Goal: Task Accomplishment & Management: Complete application form

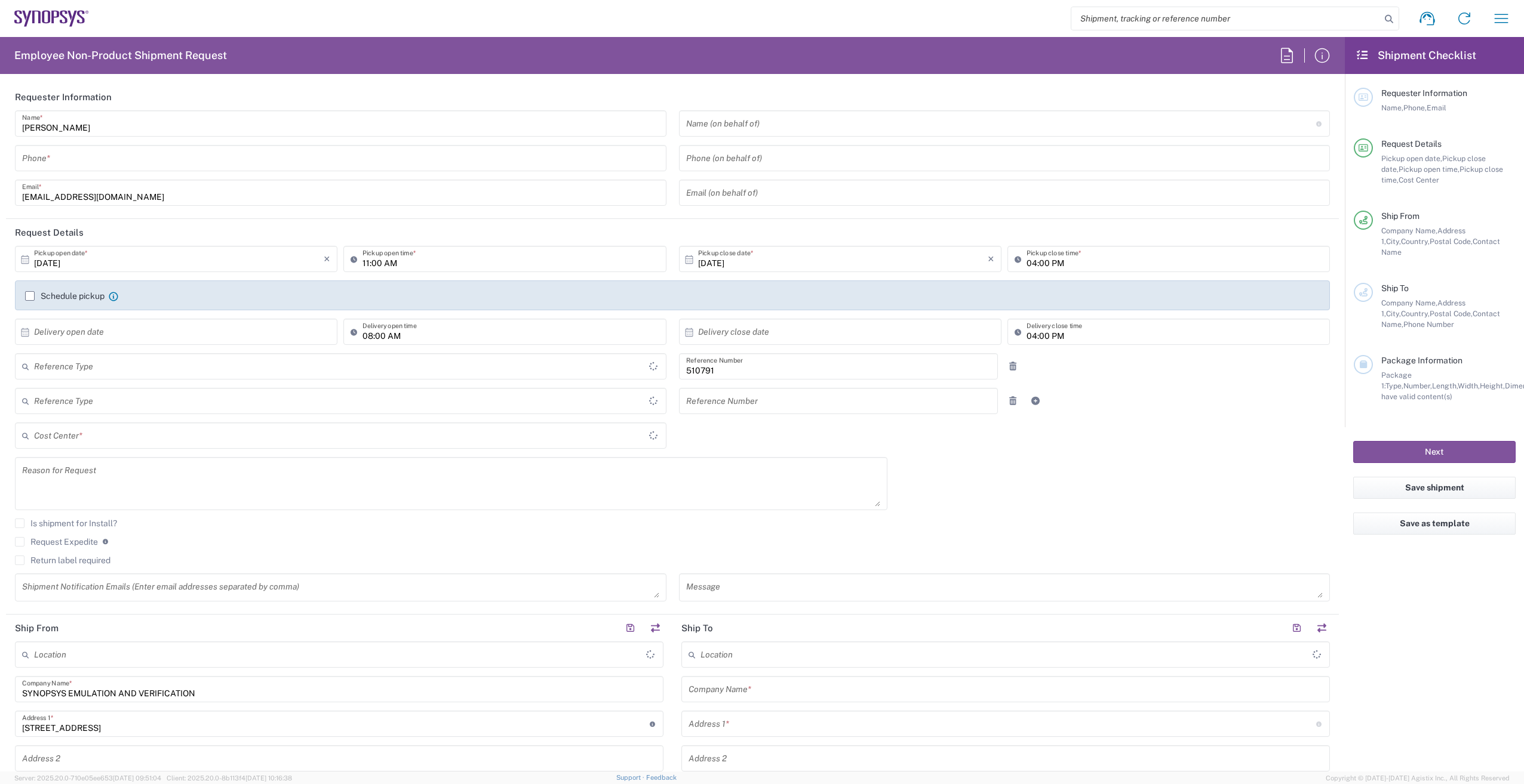
type input "Department"
type input "FR65, SDG, ZEBU, SW 510791"
type input "Delivered at Place"
type input "[GEOGRAPHIC_DATA]"
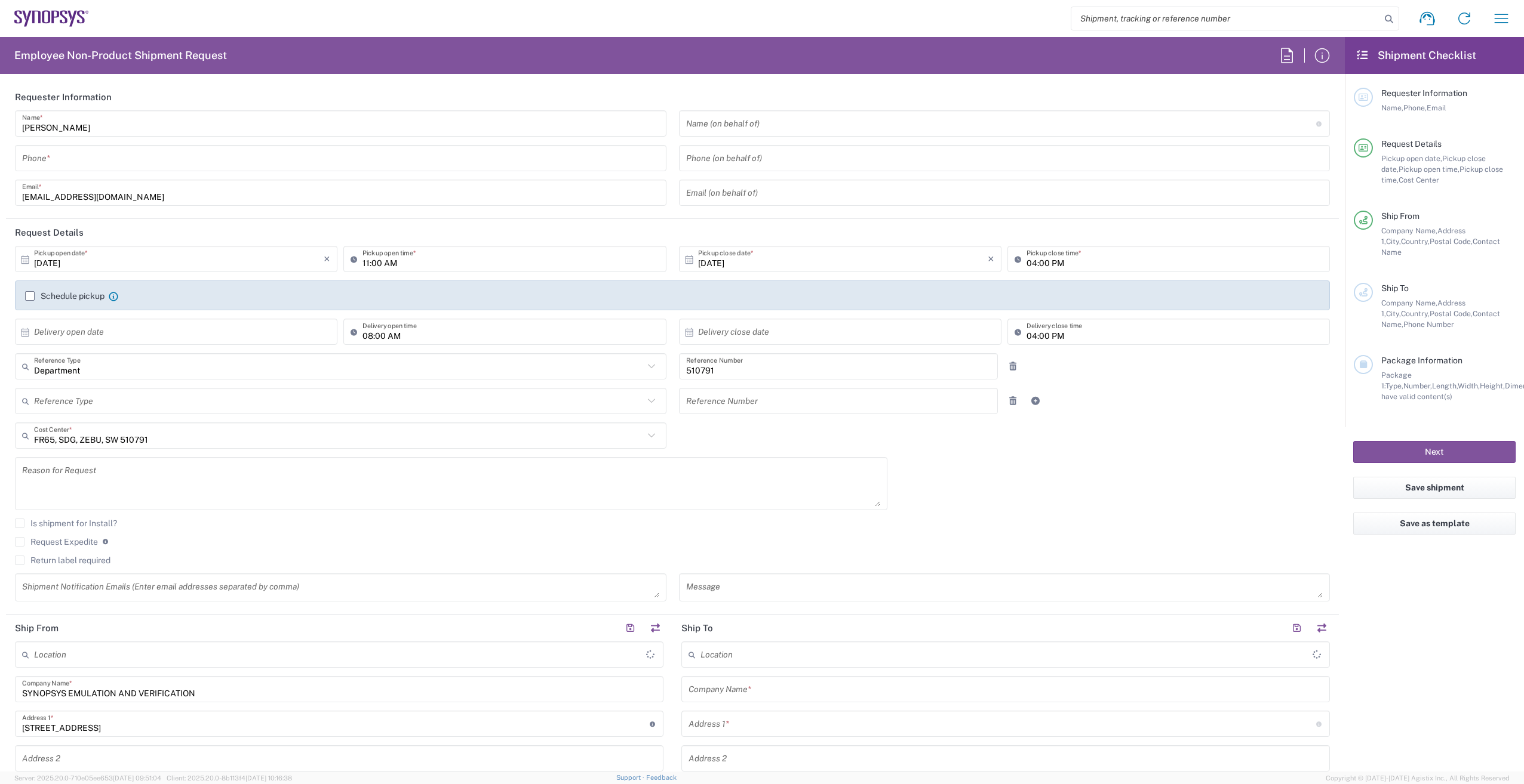
type input "Wissous/Rungis FR65"
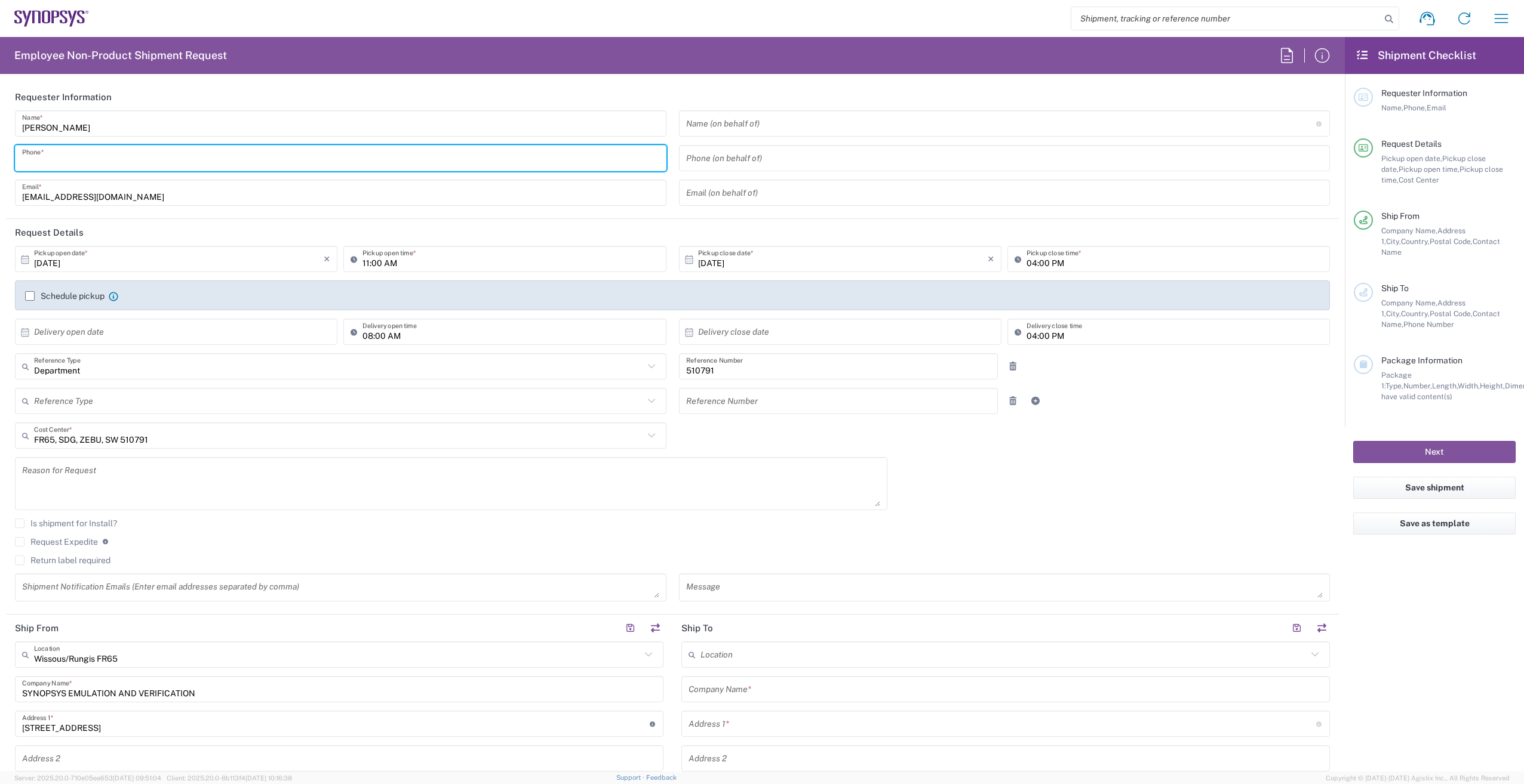
click at [105, 158] on input "tel" at bounding box center [340, 158] width 637 height 21
type input "0685251632"
click at [413, 259] on input "11:00 AM" at bounding box center [511, 259] width 296 height 21
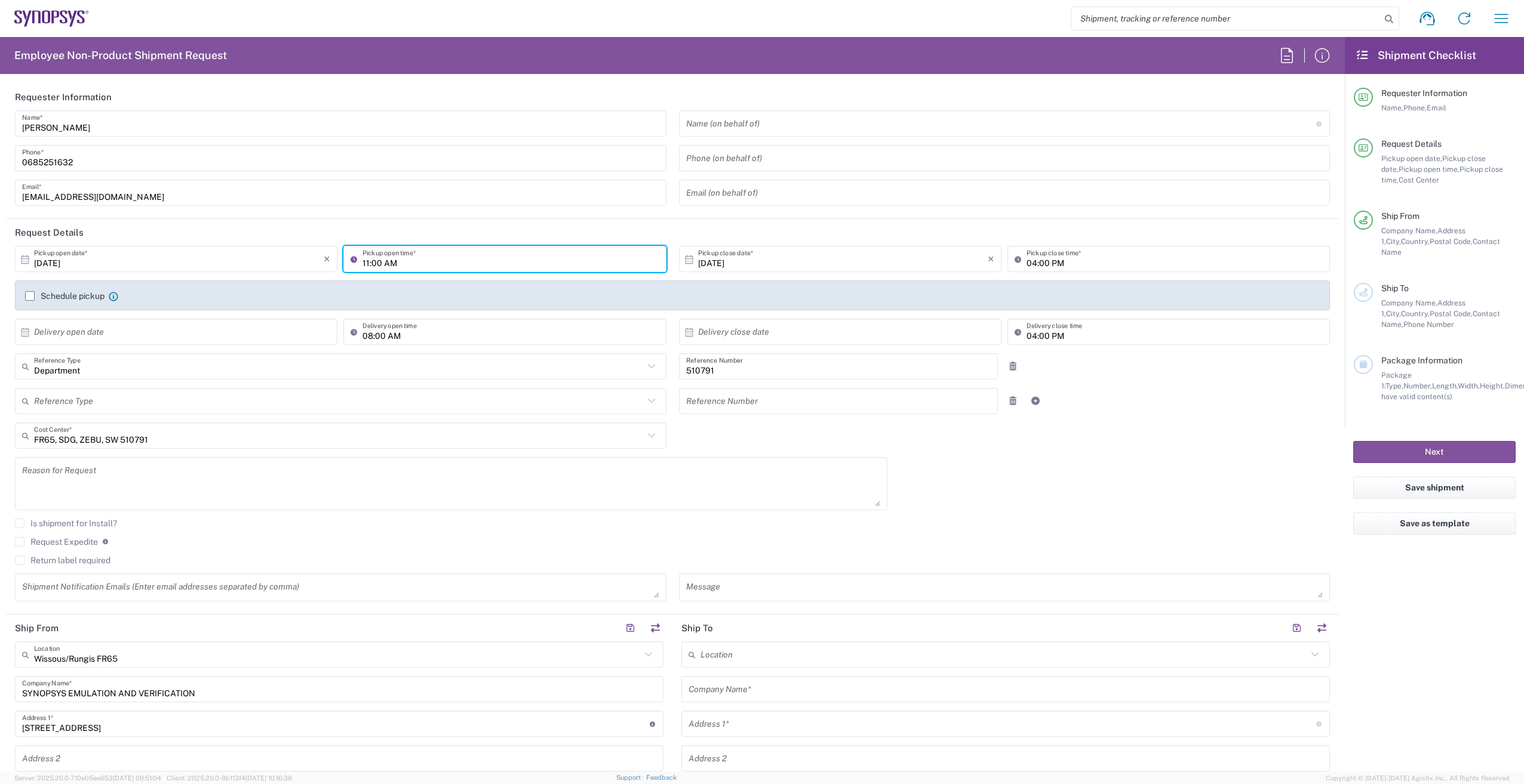
click at [413, 260] on input "11:00 AM" at bounding box center [511, 259] width 296 height 21
click at [351, 262] on icon at bounding box center [357, 259] width 12 height 19
type input "02:00 PM"
click at [33, 296] on label "Schedule pickup" at bounding box center [64, 296] width 79 height 10
click at [30, 296] on input "Schedule pickup" at bounding box center [30, 296] width 0 height 0
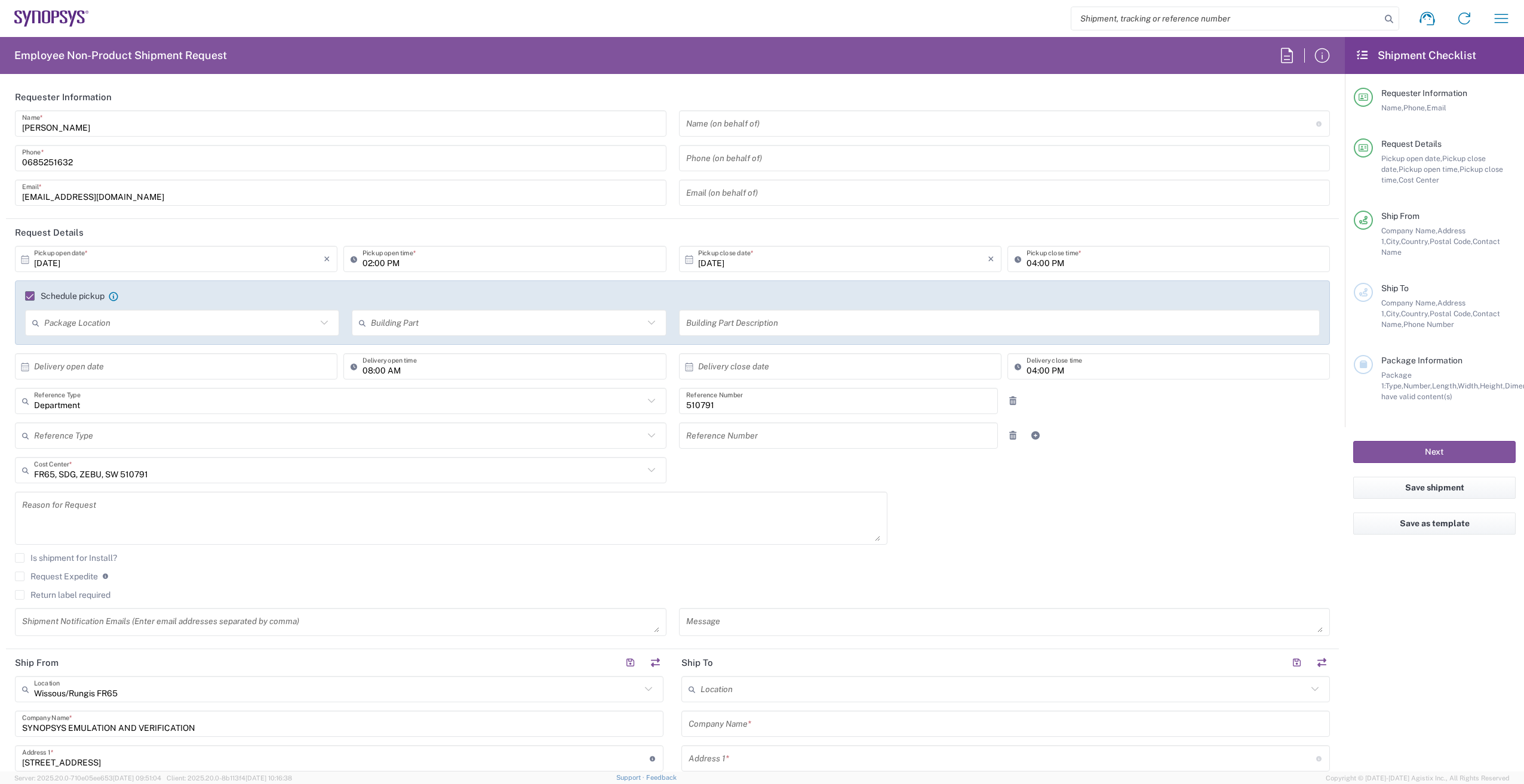
click at [169, 328] on input "text" at bounding box center [181, 323] width 273 height 21
click at [30, 300] on label "Schedule pickup" at bounding box center [64, 296] width 79 height 10
click at [25, 296] on input "Schedule pickup" at bounding box center [25, 296] width 0 height 0
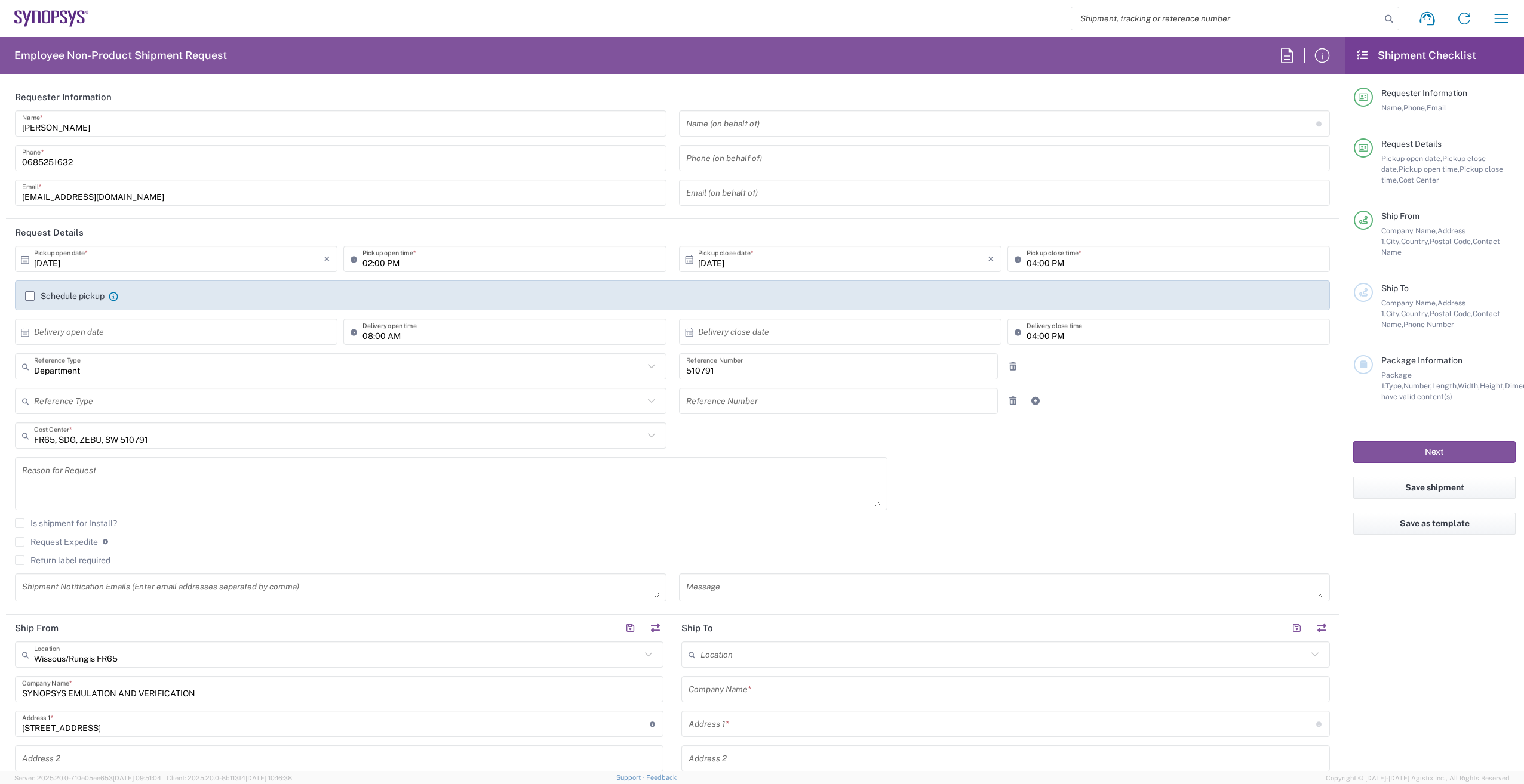
click at [170, 333] on input "text" at bounding box center [178, 332] width 289 height 21
click at [187, 428] on span "16" at bounding box center [195, 424] width 18 height 17
type input "10/16/2025"
click at [635, 262] on input "02:00 PM" at bounding box center [511, 259] width 296 height 21
click at [416, 262] on input "02:00 PM" at bounding box center [511, 259] width 296 height 21
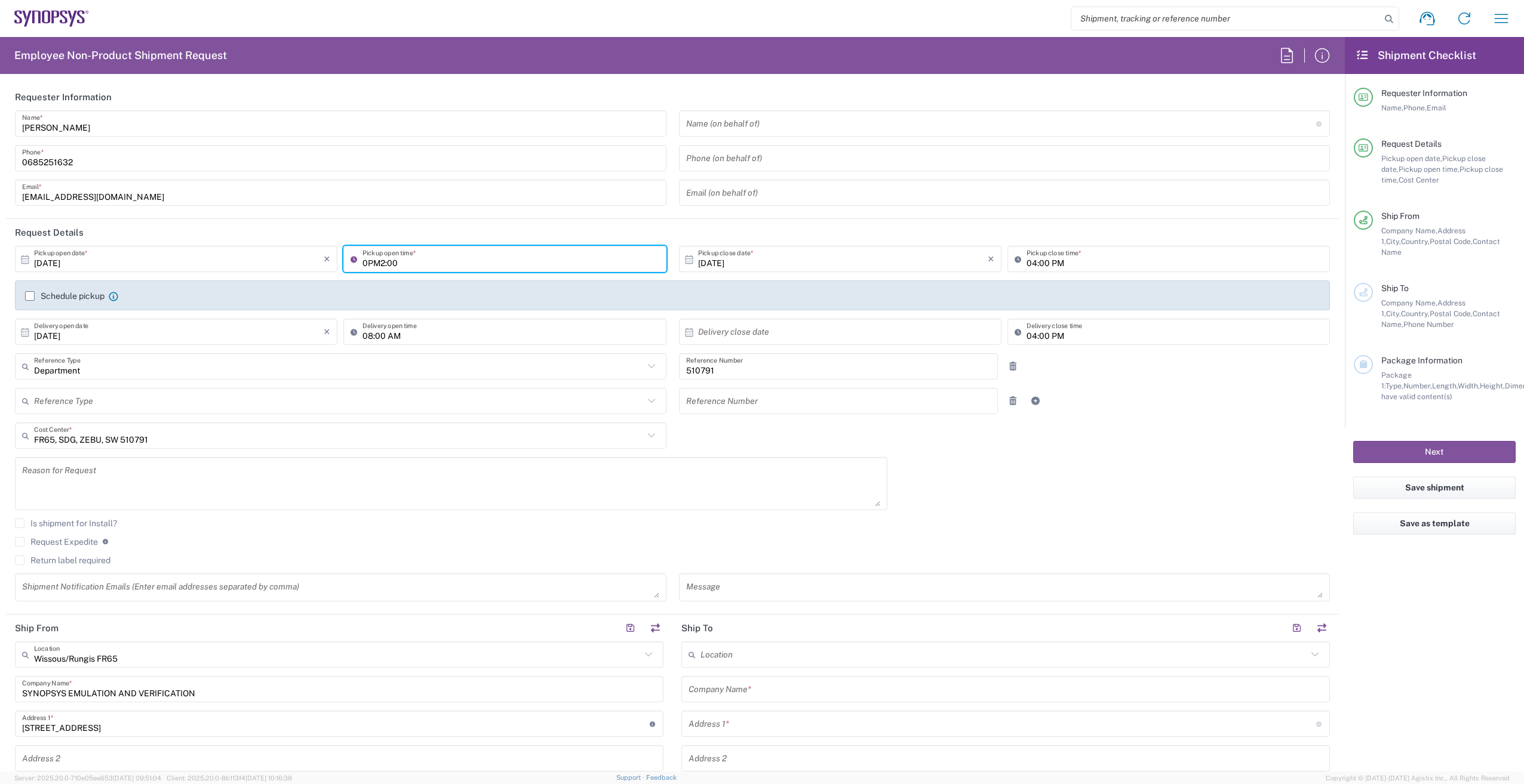
drag, startPoint x: 361, startPoint y: 264, endPoint x: 398, endPoint y: 264, distance: 37.0
click at [398, 264] on input "0PM2:00" at bounding box center [511, 259] width 296 height 21
type input "10:00"
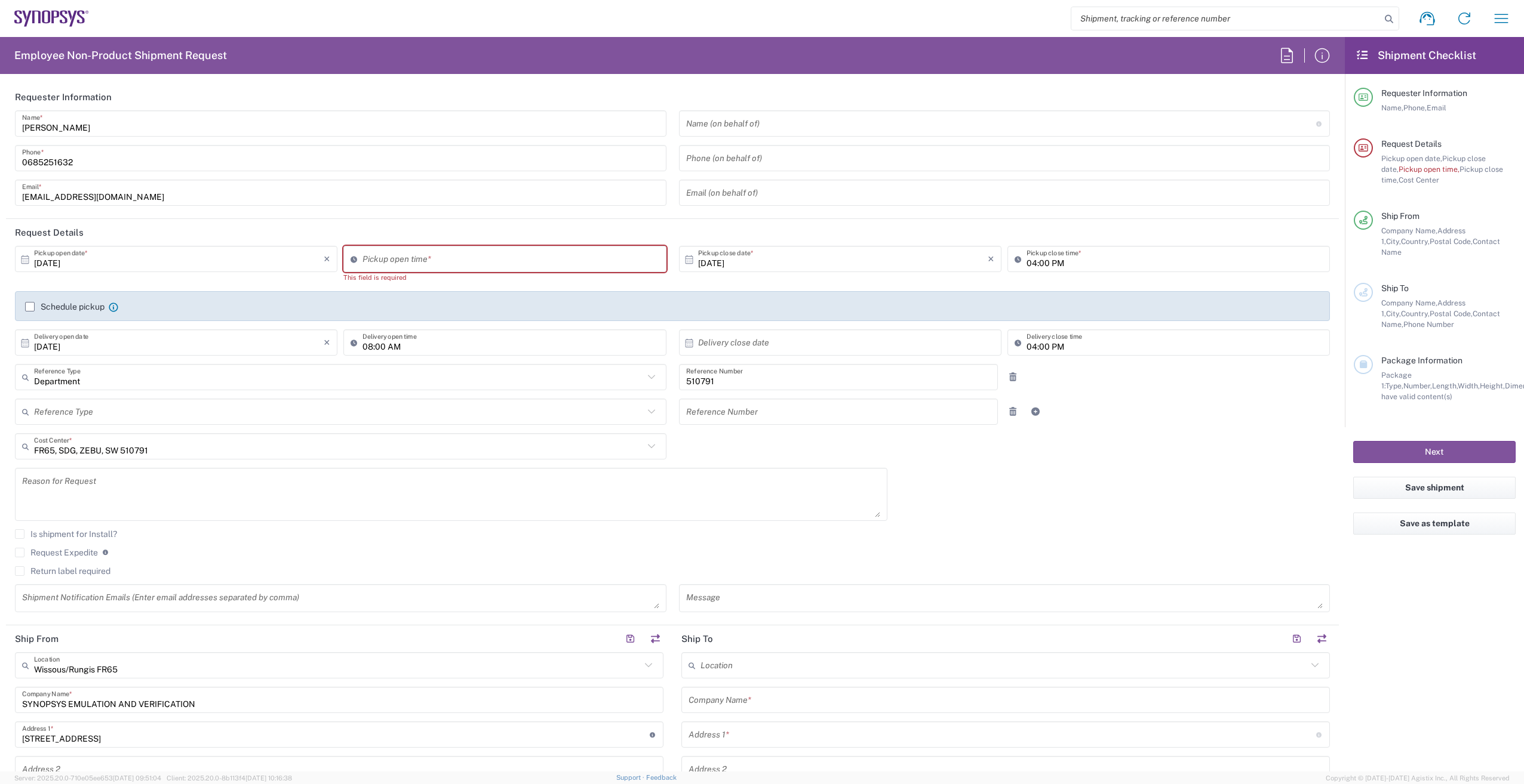
click at [447, 236] on header "Request Details" at bounding box center [672, 232] width 1332 height 27
click at [419, 254] on input "10:52 AM" at bounding box center [511, 259] width 296 height 21
click at [376, 263] on input "10:52 AM" at bounding box center [511, 259] width 296 height 21
type input "10:00 AM"
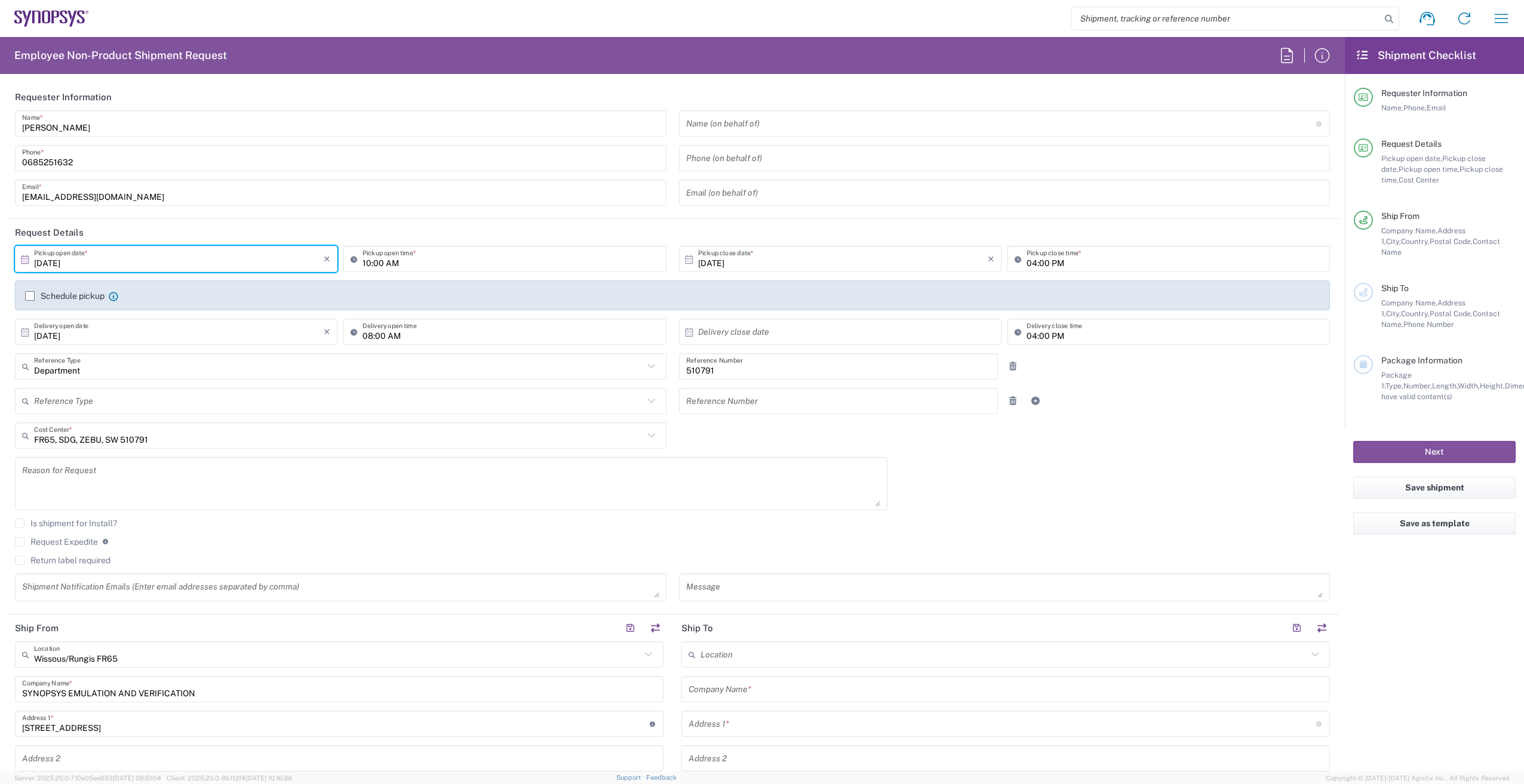
click at [170, 259] on input "10/01/2025" at bounding box center [178, 259] width 289 height 21
click at [191, 321] on span "2" at bounding box center [195, 317] width 18 height 17
type input "10/02/2025"
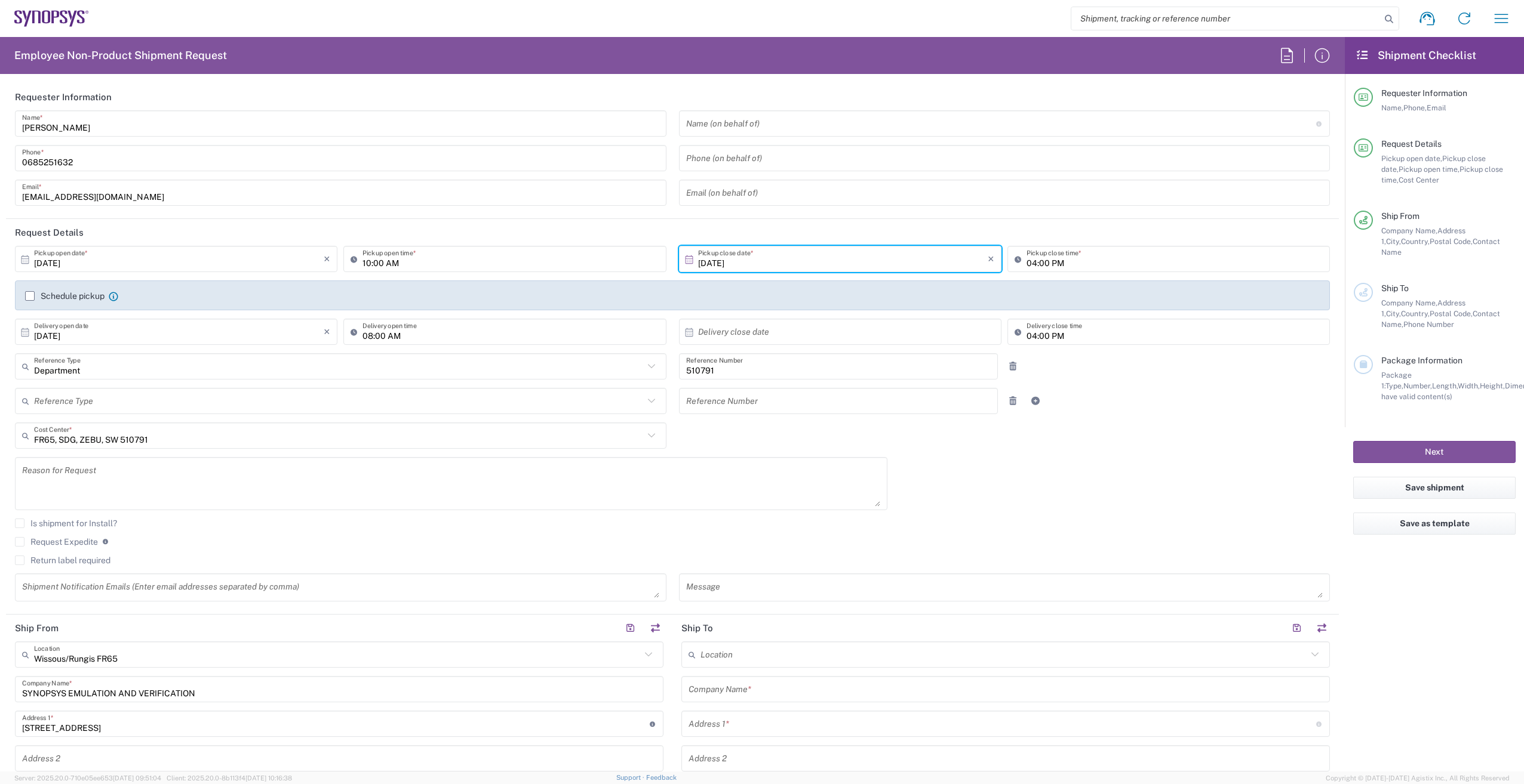
click at [753, 265] on input "10/02/2025" at bounding box center [842, 259] width 289 height 21
click at [852, 323] on span "2" at bounding box center [853, 317] width 18 height 17
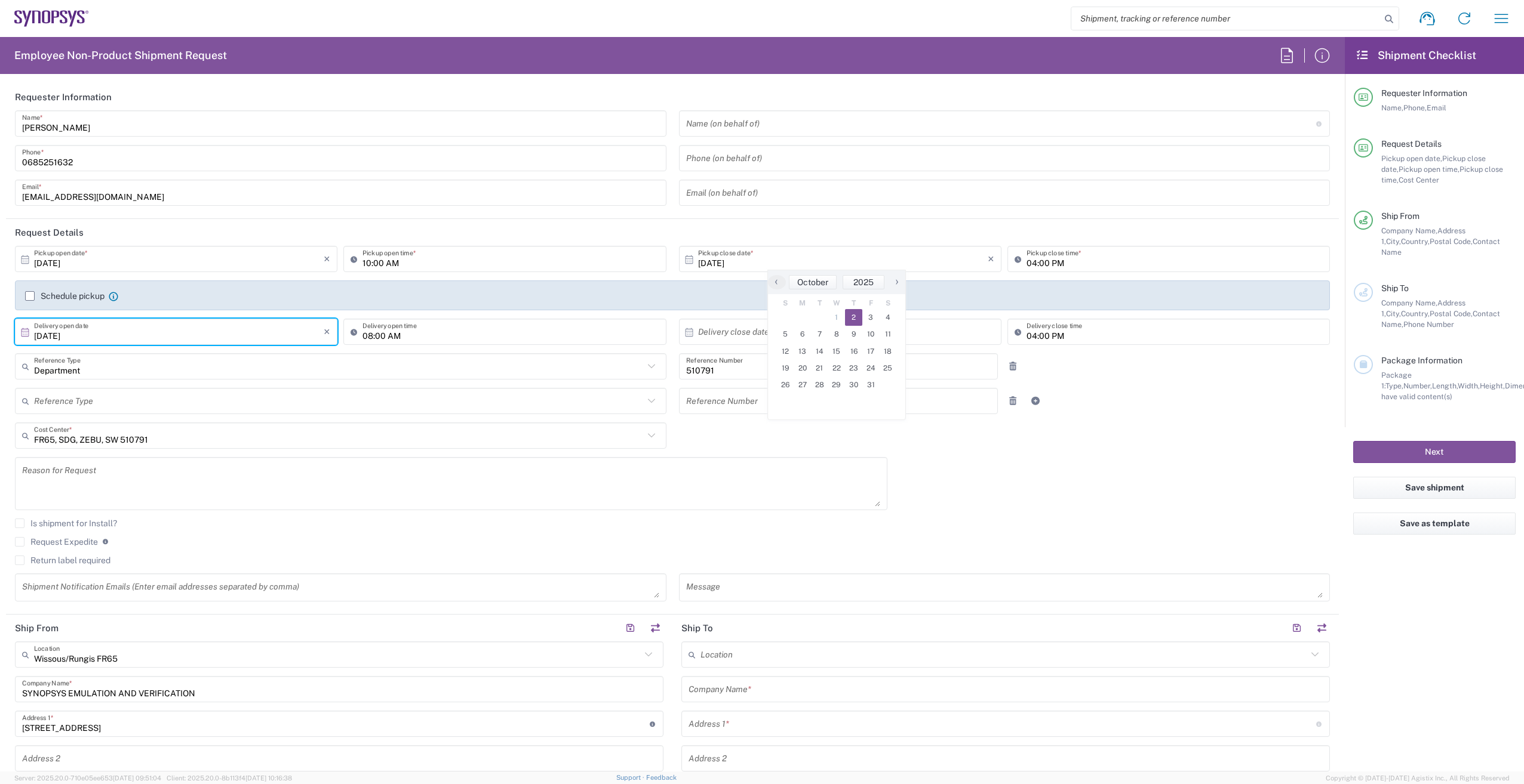
click at [102, 341] on input "10/16/2025" at bounding box center [178, 332] width 289 height 21
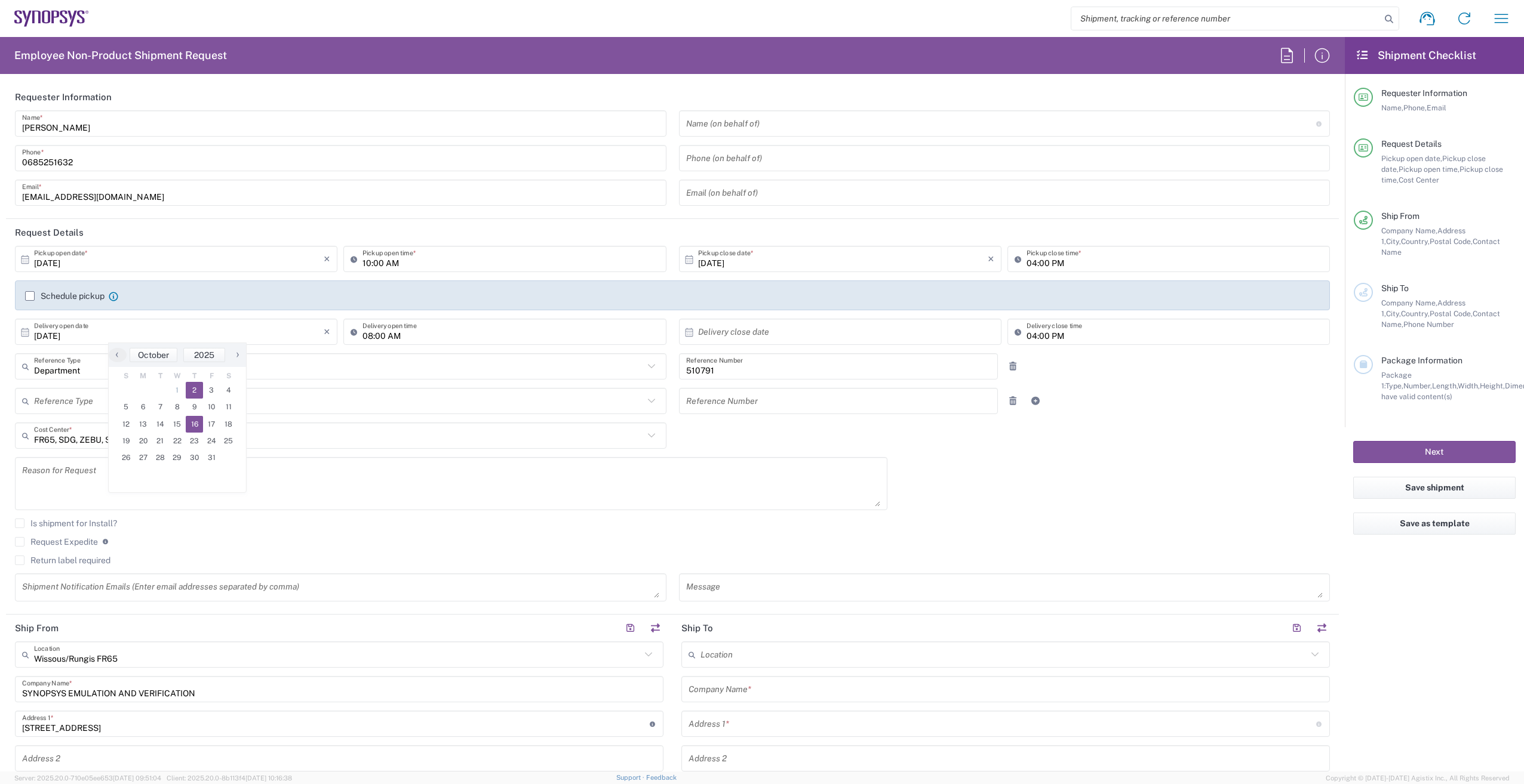
click at [188, 395] on span "2" at bounding box center [195, 390] width 18 height 17
type input "10/02/2025"
click at [195, 332] on input "10/02/2025" at bounding box center [178, 332] width 289 height 21
click at [798, 328] on input "text" at bounding box center [842, 332] width 289 height 21
click at [869, 395] on span "3" at bounding box center [871, 390] width 18 height 17
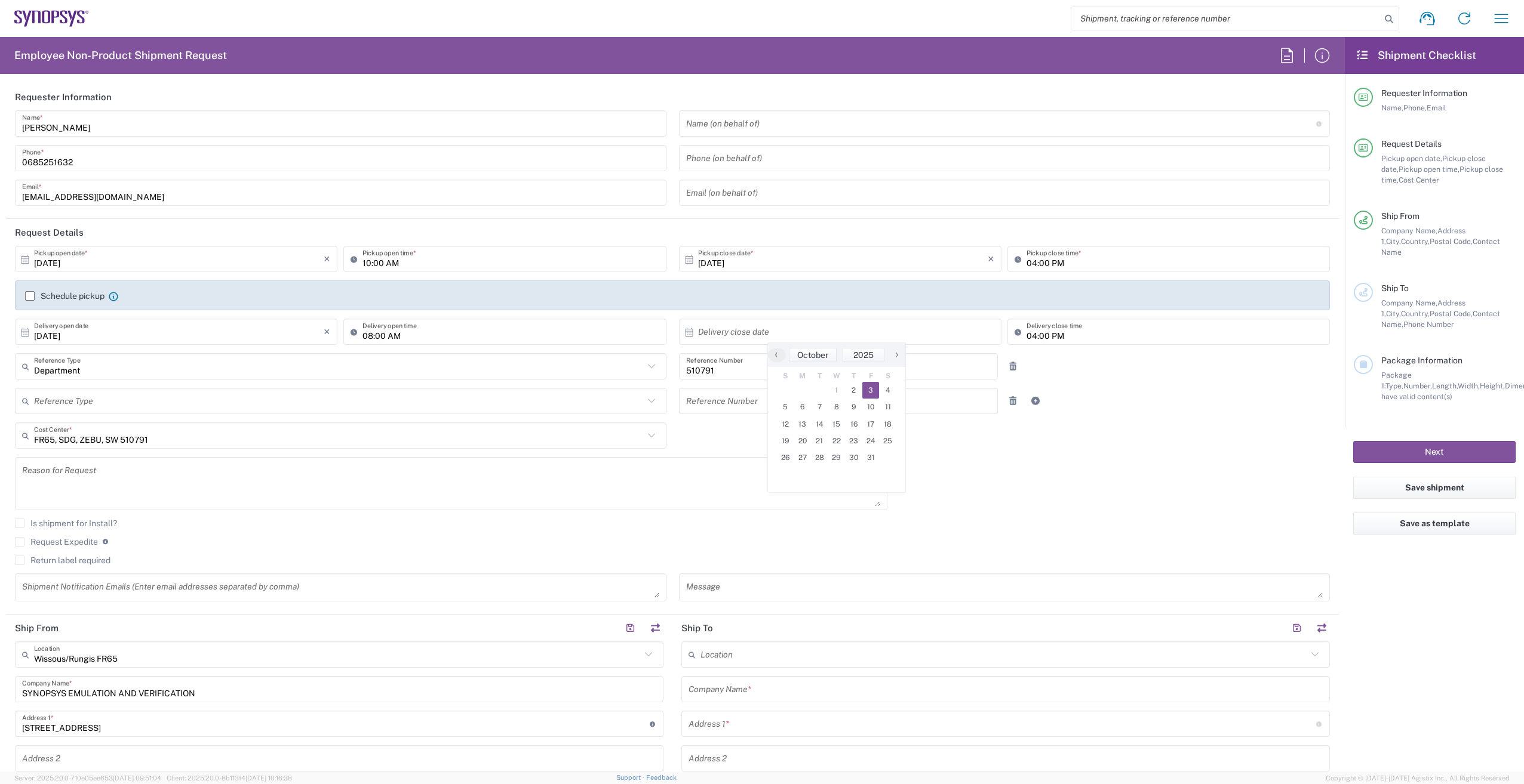
type input "10/03/2025"
click at [111, 369] on input "text" at bounding box center [338, 366] width 609 height 21
click at [1003, 458] on div "10/02/2025 × Pickup open date * Cancel Apply 10:00 AM Pickup open time * 10/02/…" at bounding box center [673, 428] width 1327 height 364
type input "Department"
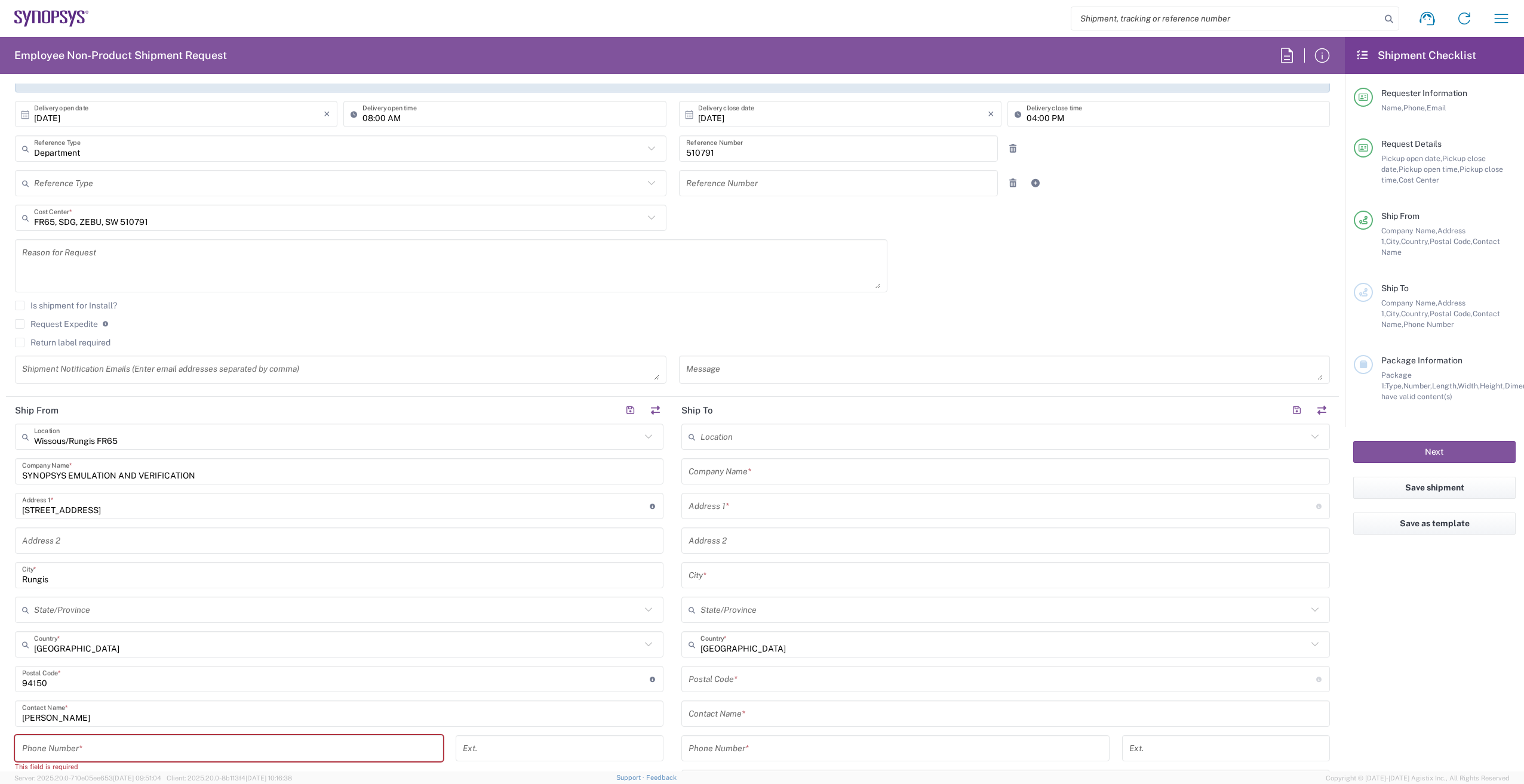
scroll to position [239, 0]
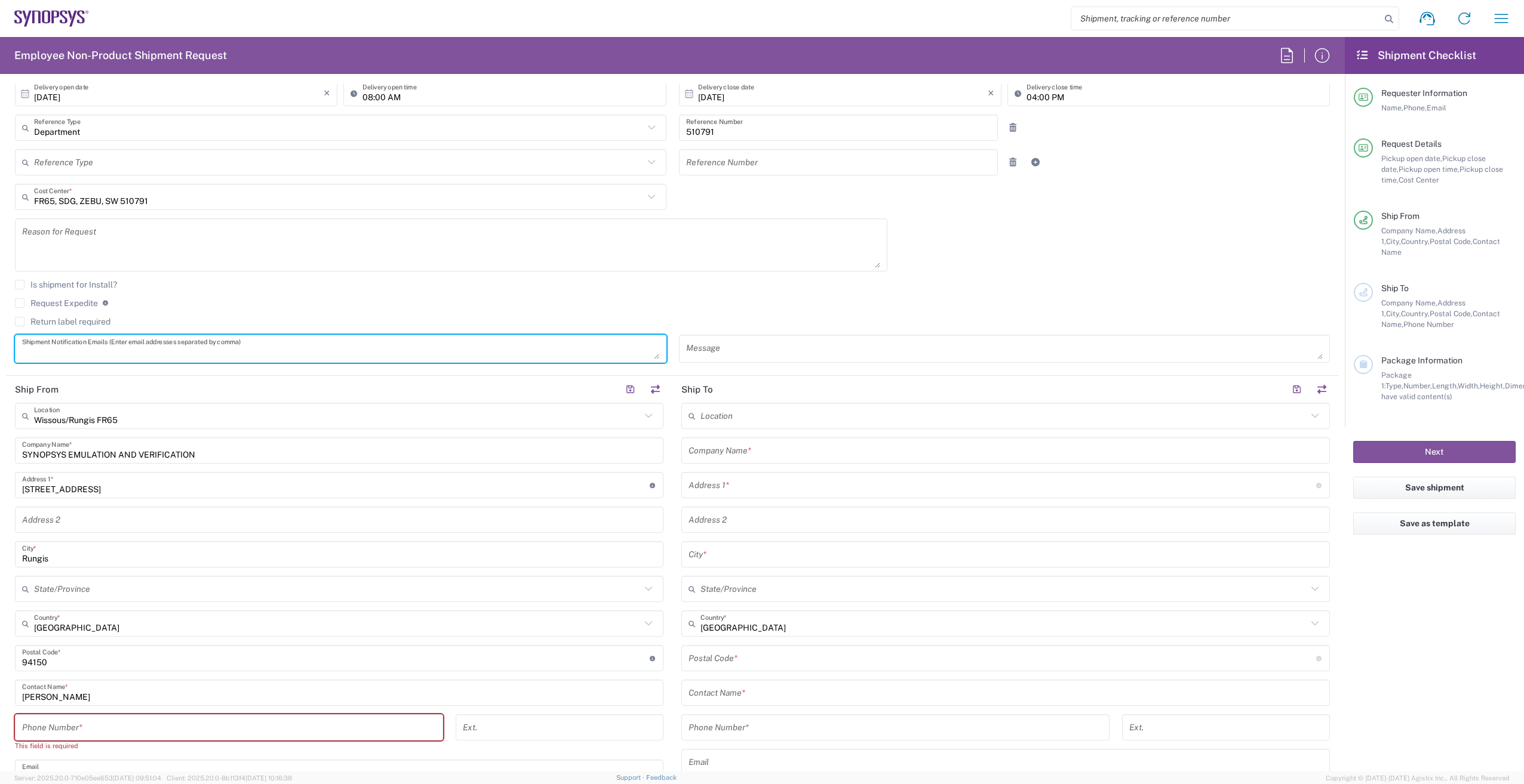
click at [487, 347] on textarea at bounding box center [340, 349] width 637 height 21
click at [530, 419] on input "text" at bounding box center [337, 416] width 606 height 21
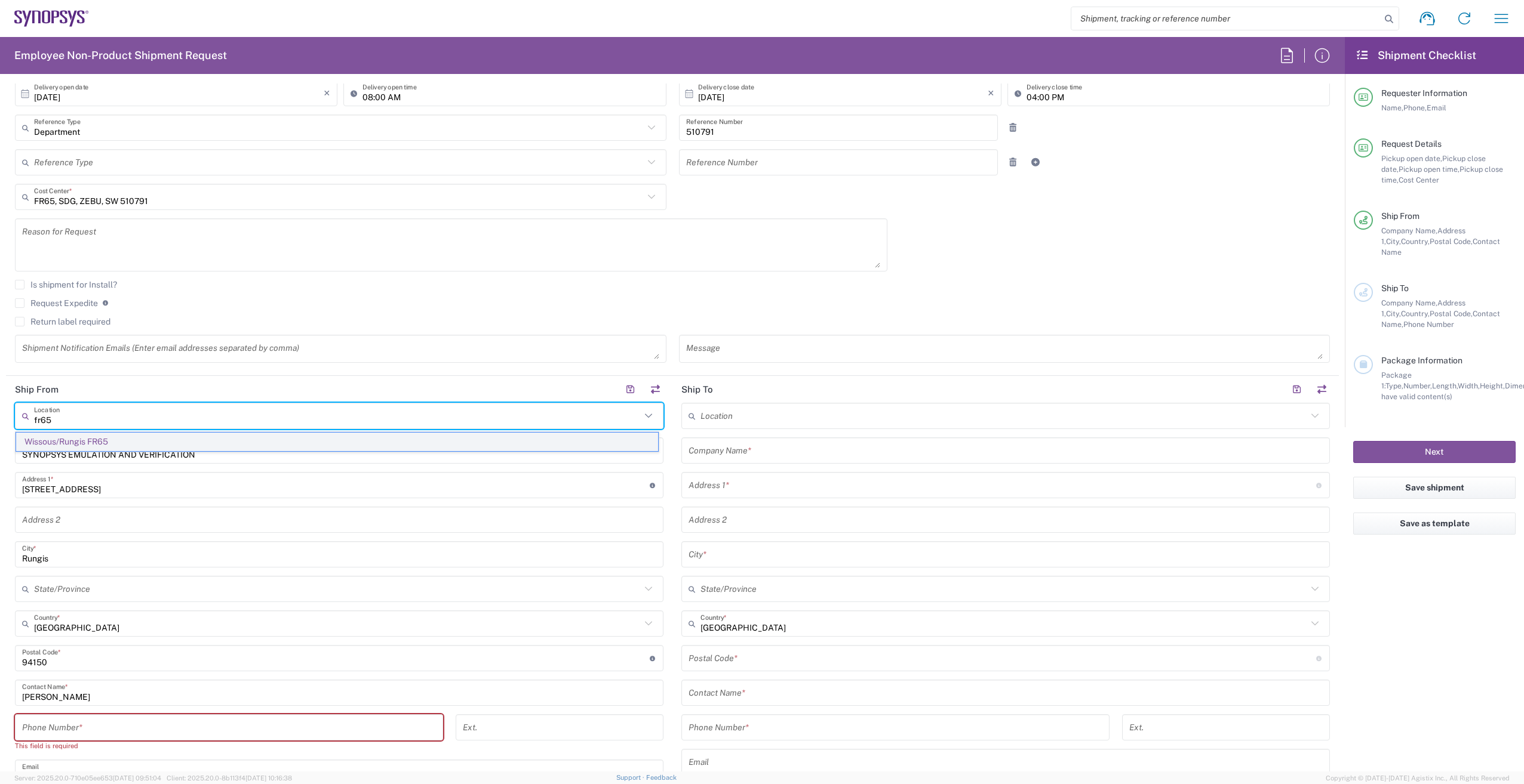
type input "fr65"
click at [485, 433] on span "Wissous/Rungis FR65" at bounding box center [337, 441] width 642 height 19
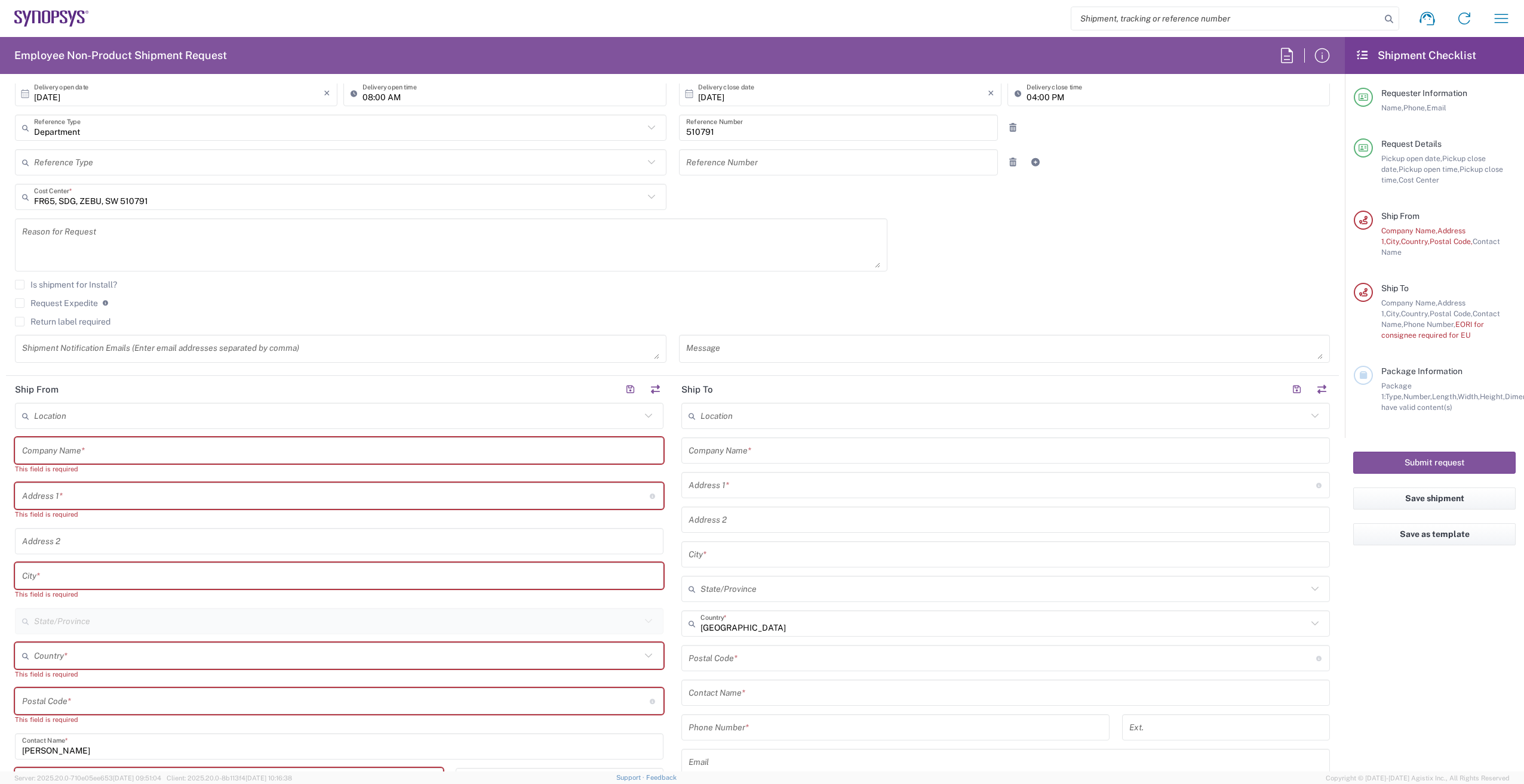
click at [526, 447] on input "text" at bounding box center [339, 450] width 634 height 21
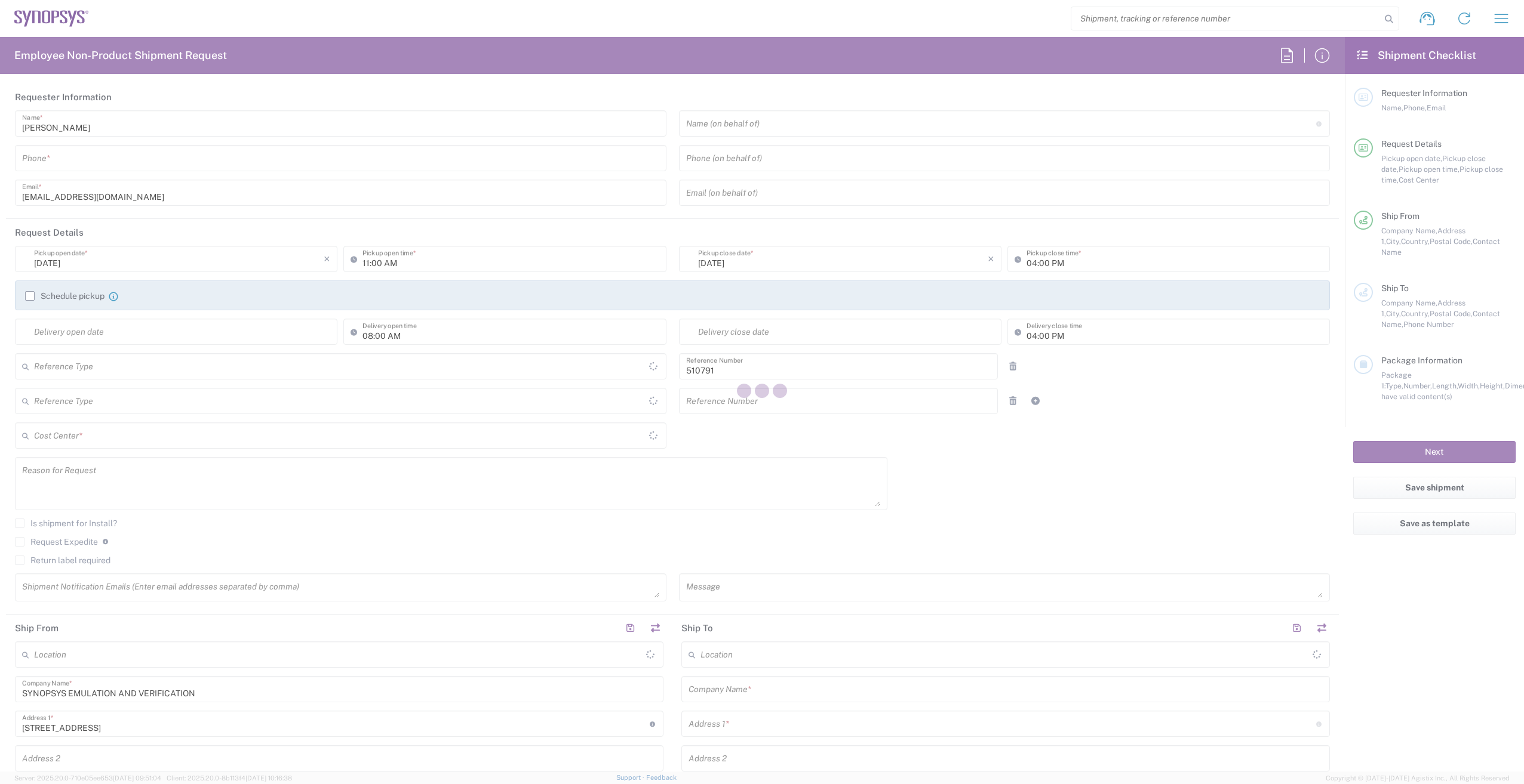
type input "Department"
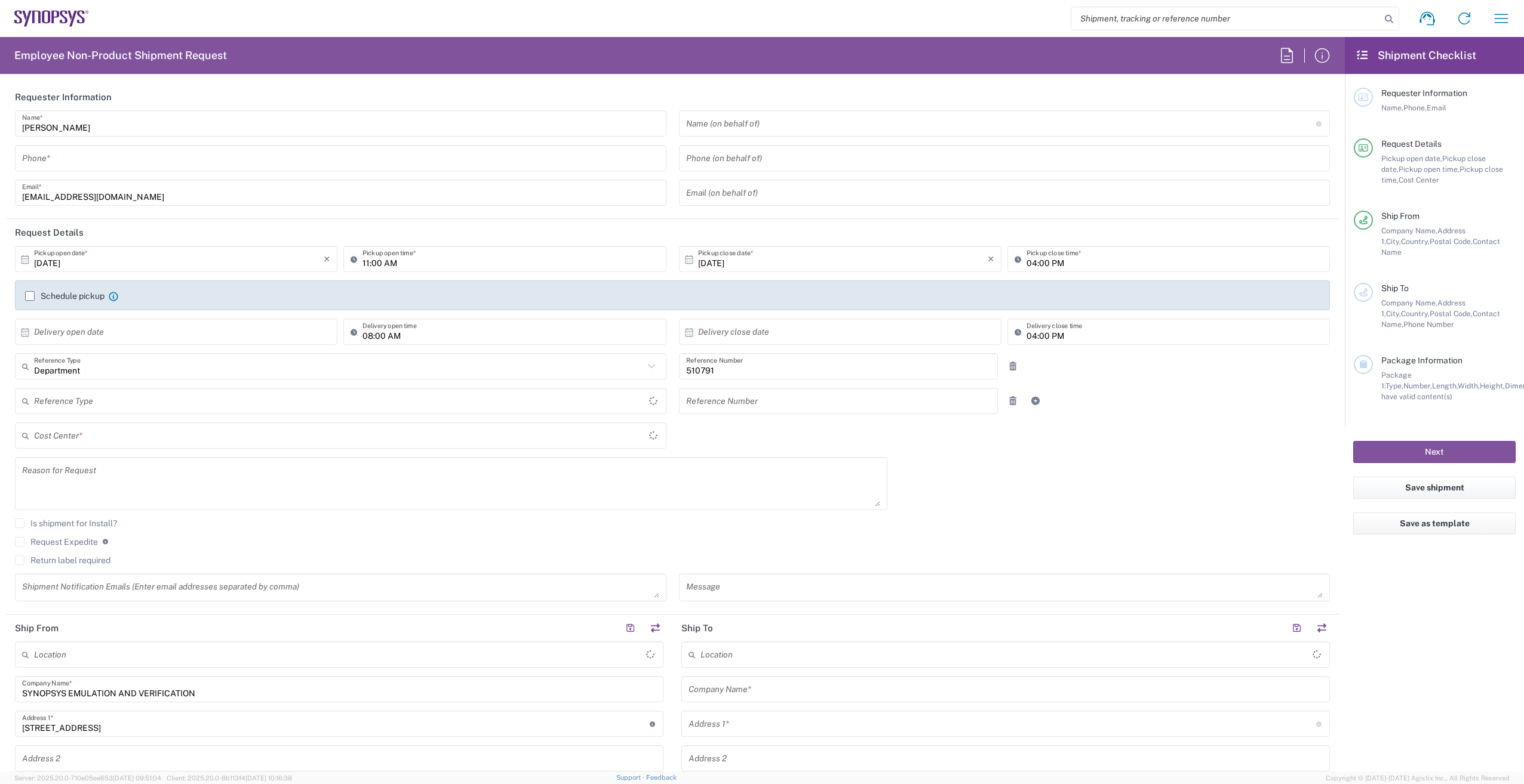
type input "FR65, SDG, ZEBU, SW 510791"
type input "Delivered at Place"
type input "[GEOGRAPHIC_DATA]"
type input "Wissous/Rungis FR65"
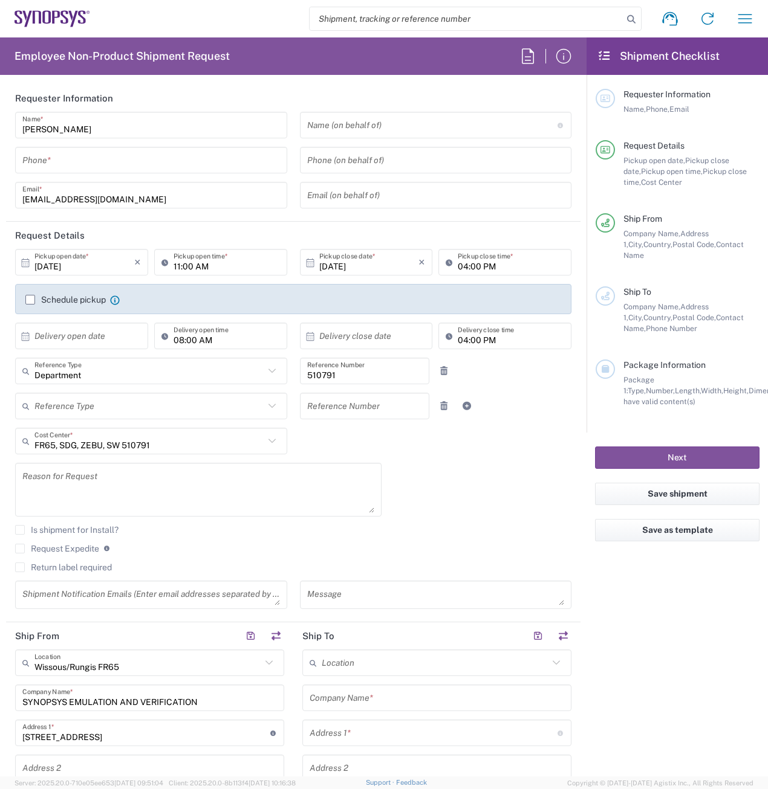
click at [30, 301] on label "Schedule pickup" at bounding box center [65, 300] width 80 height 10
click at [30, 300] on input "Schedule pickup" at bounding box center [30, 300] width 0 height 0
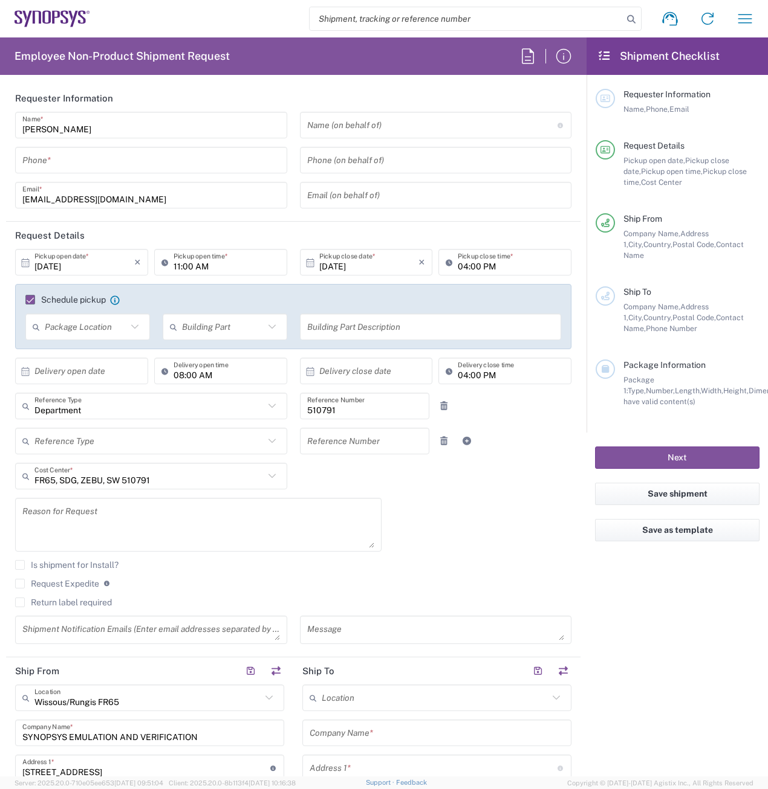
click at [127, 325] on icon at bounding box center [135, 327] width 16 height 16
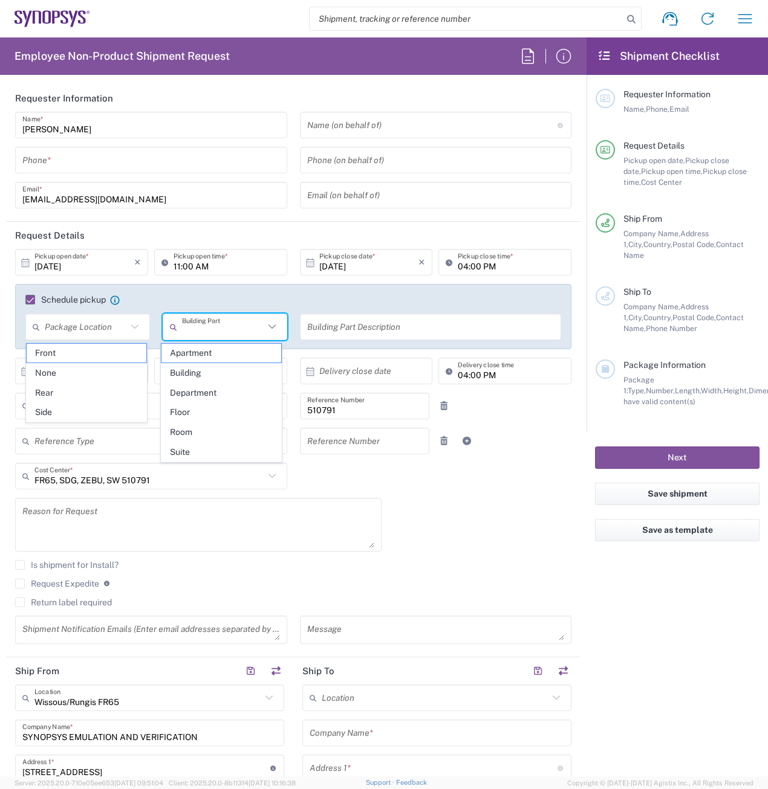
click at [184, 326] on input "text" at bounding box center [223, 327] width 82 height 21
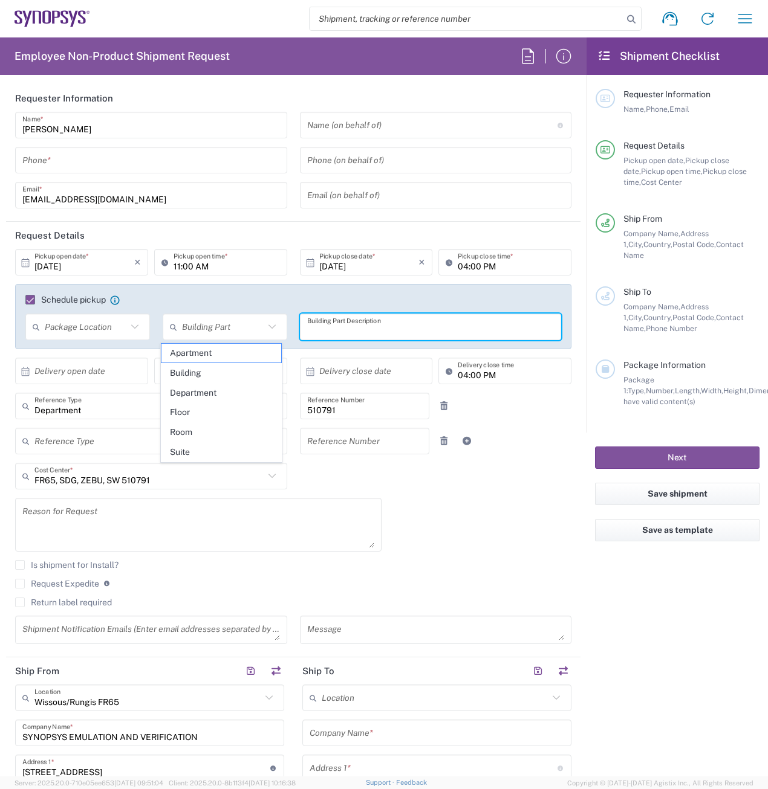
click at [320, 320] on input "text" at bounding box center [430, 327] width 247 height 21
click at [27, 297] on label "Schedule pickup" at bounding box center [65, 300] width 80 height 10
click at [25, 300] on input "Schedule pickup" at bounding box center [25, 300] width 0 height 0
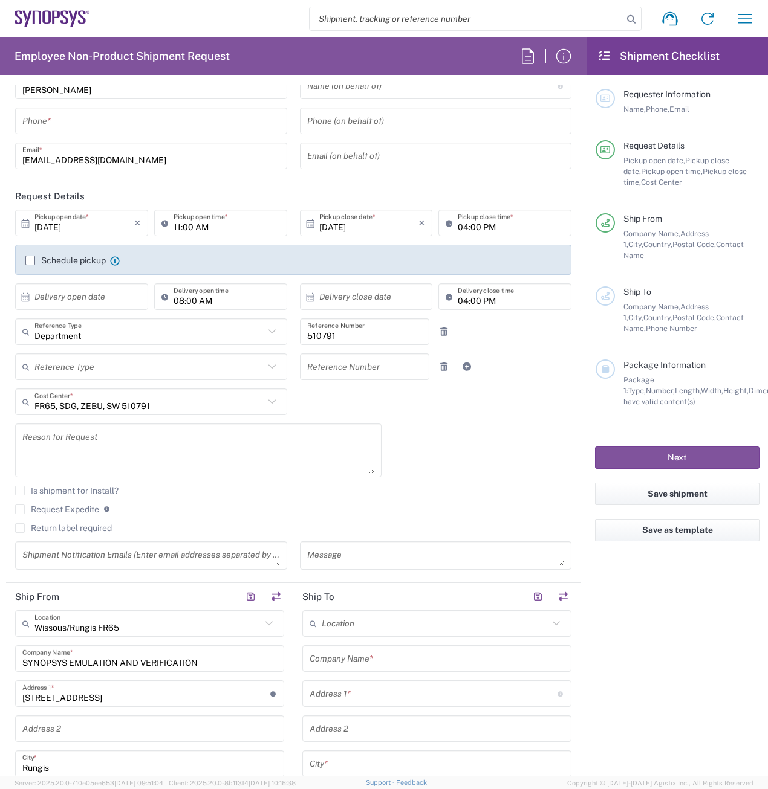
scroll to position [60, 0]
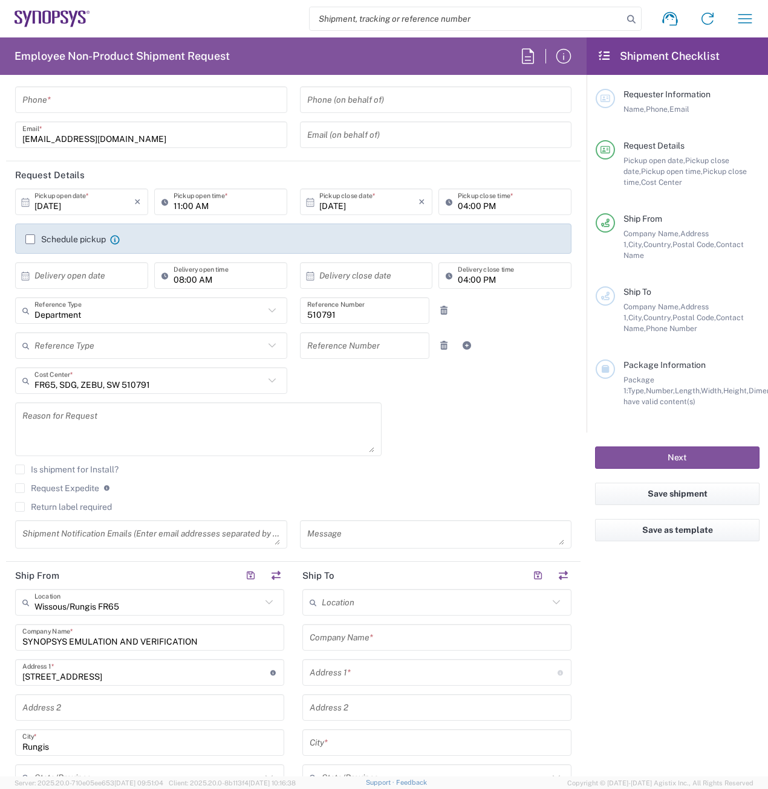
click at [24, 411] on textarea at bounding box center [198, 429] width 352 height 47
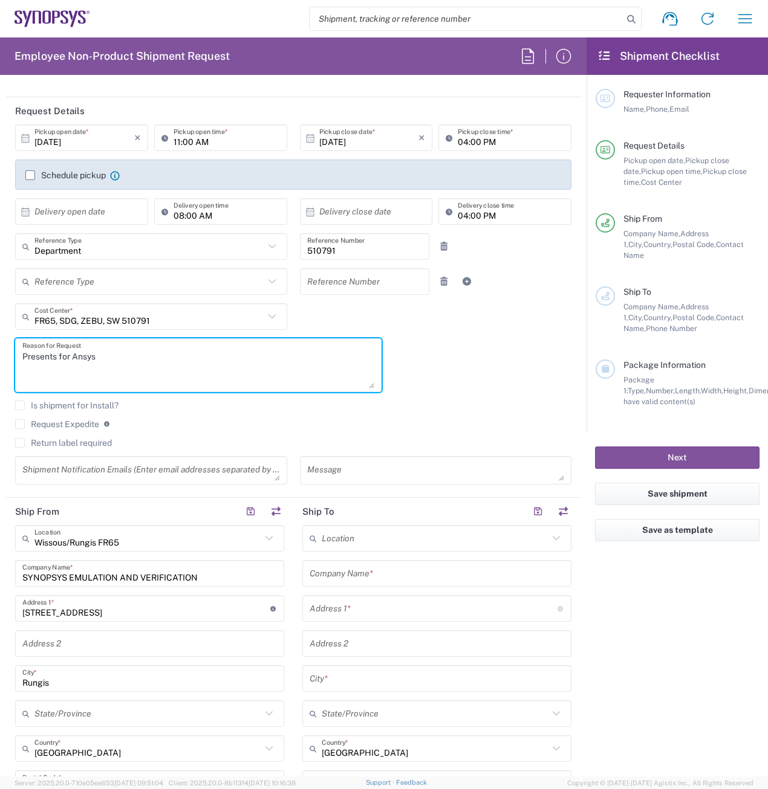
scroll to position [181, 0]
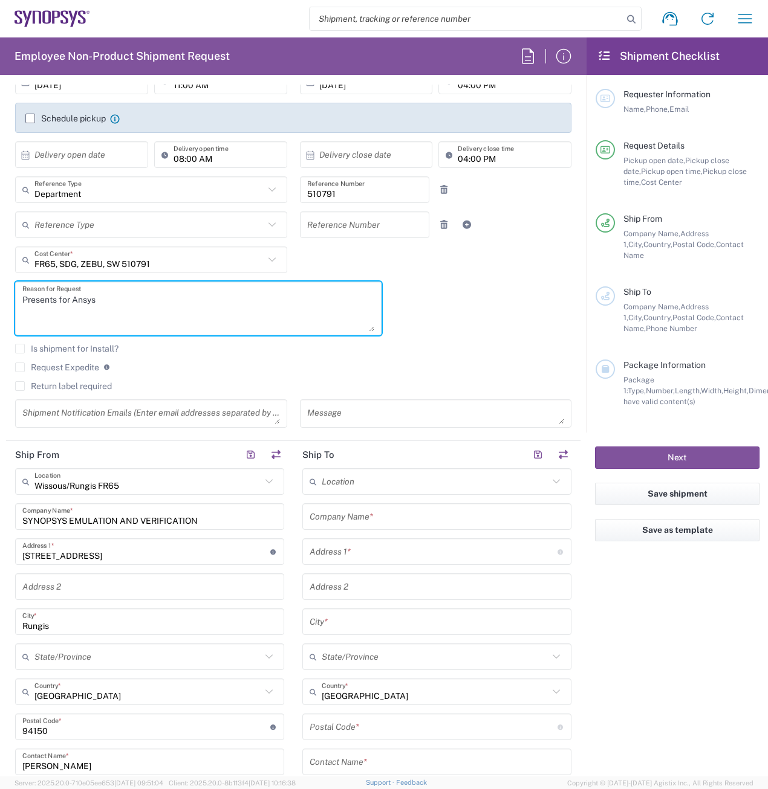
type textarea "Presents for Ansys"
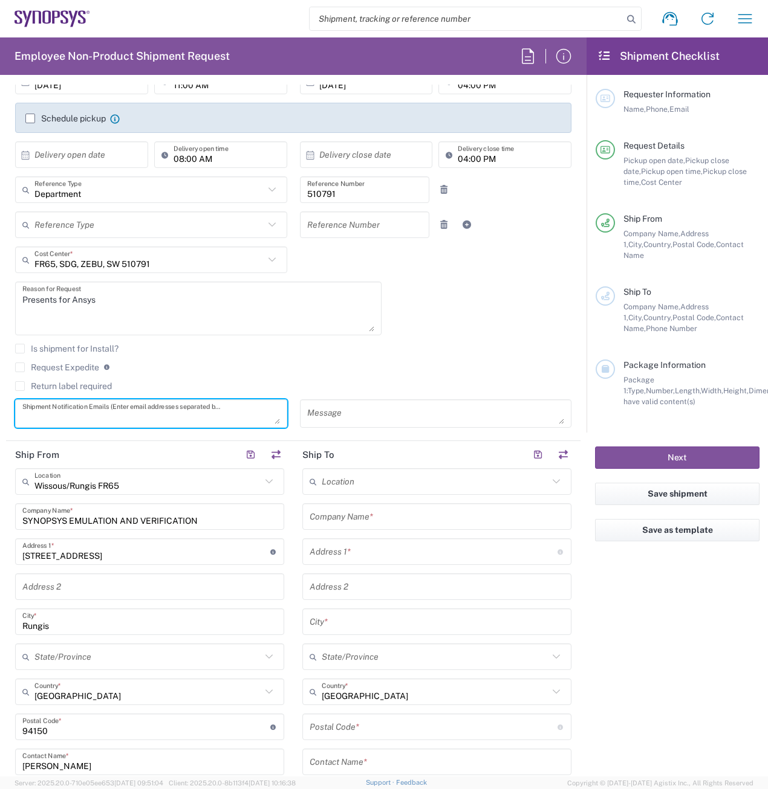
click at [86, 415] on textarea at bounding box center [150, 413] width 257 height 21
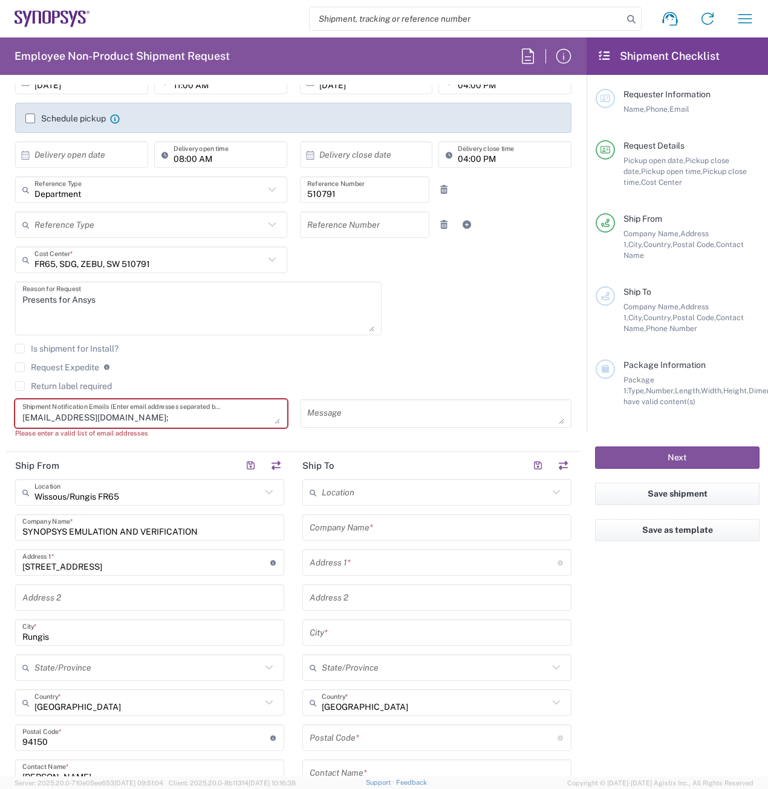
paste textarea "laura.sanchez-dufourmentel@ansys.com"
paste textarea "Azadeh.Fouladvand@ansys.com"
click at [166, 415] on textarea "nabila.messalhi@synopsys.com; laura.sanchez-dufourmentel@ansys.com ; Azadeh.Fou…" at bounding box center [150, 413] width 257 height 21
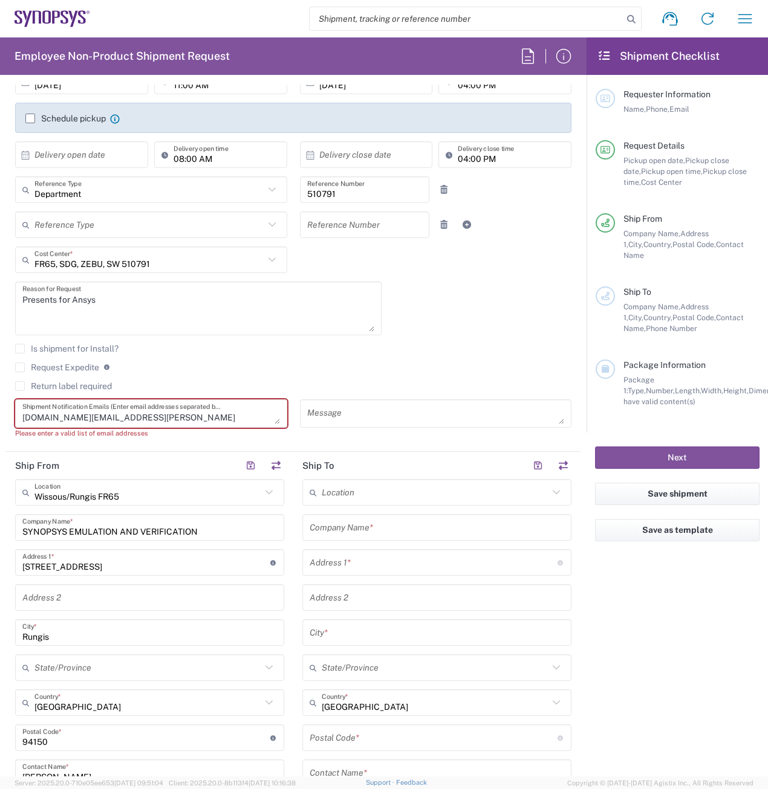
drag, startPoint x: 146, startPoint y: 418, endPoint x: 272, endPoint y: 420, distance: 125.8
click at [272, 420] on textarea "nabila.messalhi@synopsys.com ; laura.sanchez-dufourmentel@ansys.com ; Azadeh.Fo…" at bounding box center [150, 413] width 257 height 21
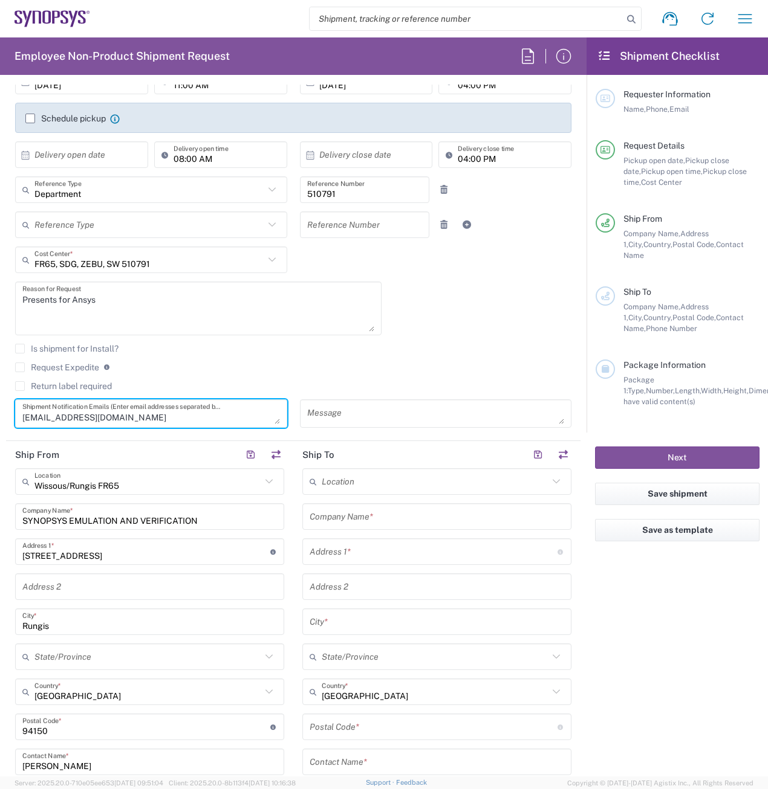
scroll to position [0, 0]
type textarea "nabila.messalhi@synopsys.com"
click at [342, 418] on textarea at bounding box center [435, 413] width 257 height 21
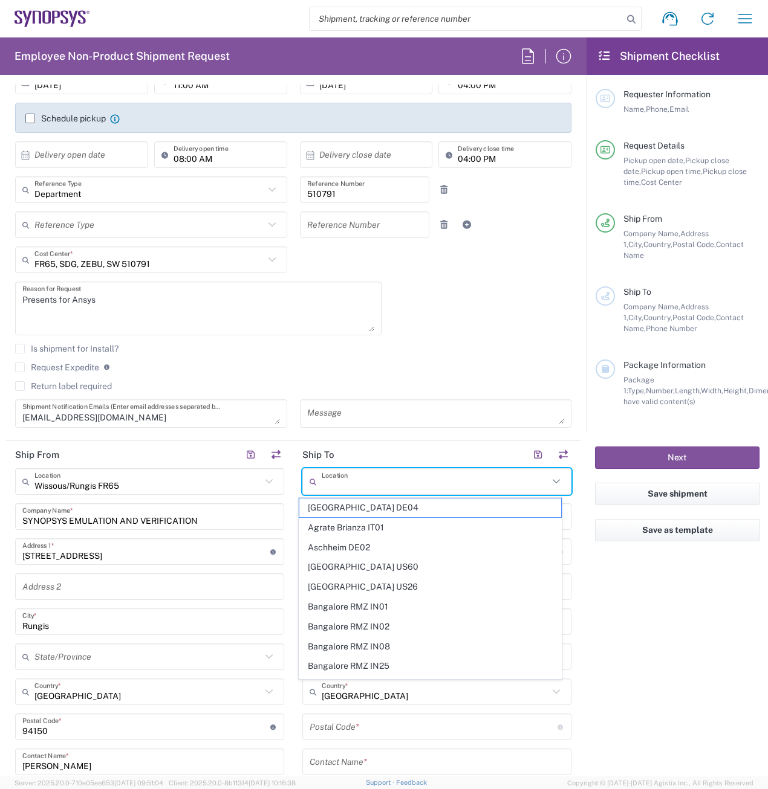
click at [328, 485] on input "text" at bounding box center [435, 481] width 227 height 21
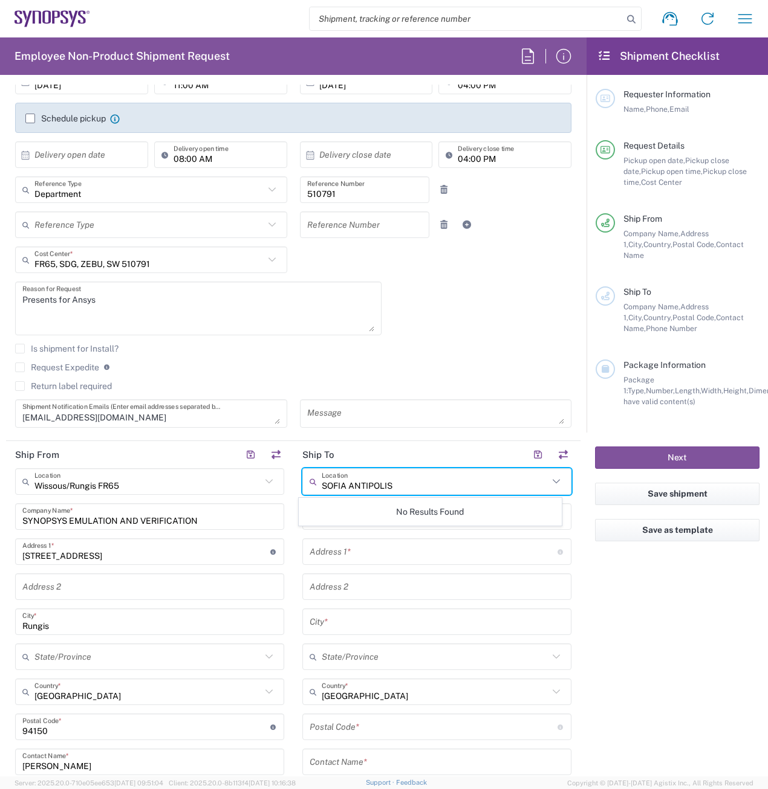
type input "SOFIA ANTIPOLIS"
click at [327, 554] on input "text" at bounding box center [433, 552] width 248 height 21
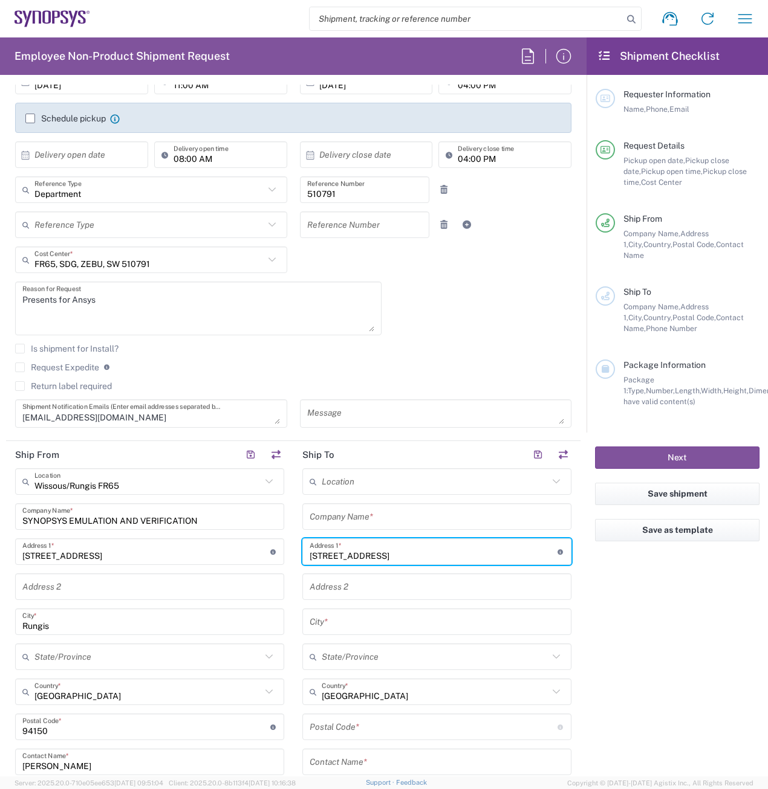
type input "750 AVENUE ROUMANILLE"
click at [331, 618] on input "text" at bounding box center [436, 622] width 254 height 21
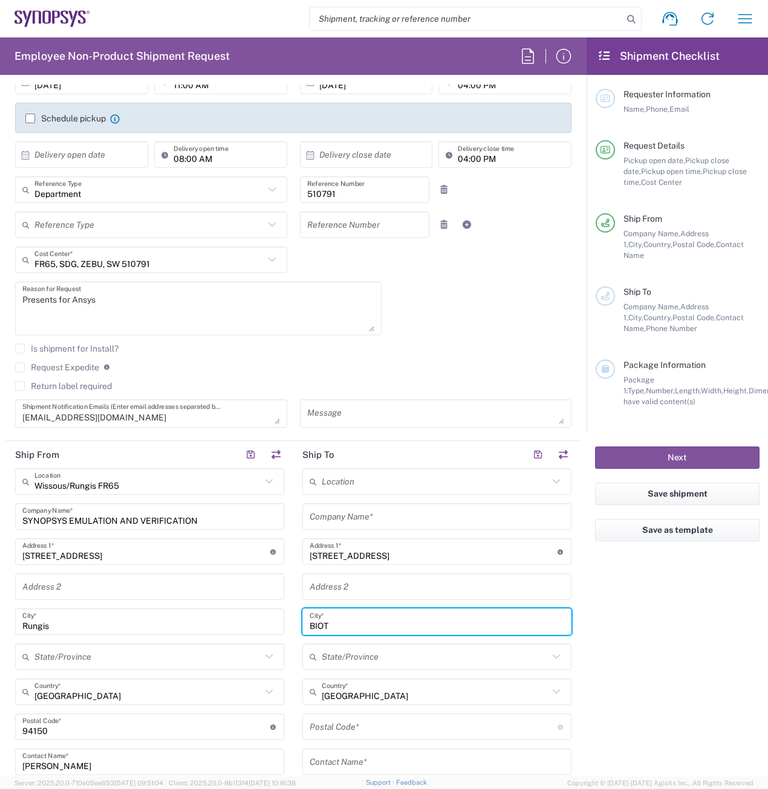
type input "BIOT"
click at [338, 727] on input "undefined" at bounding box center [433, 727] width 248 height 21
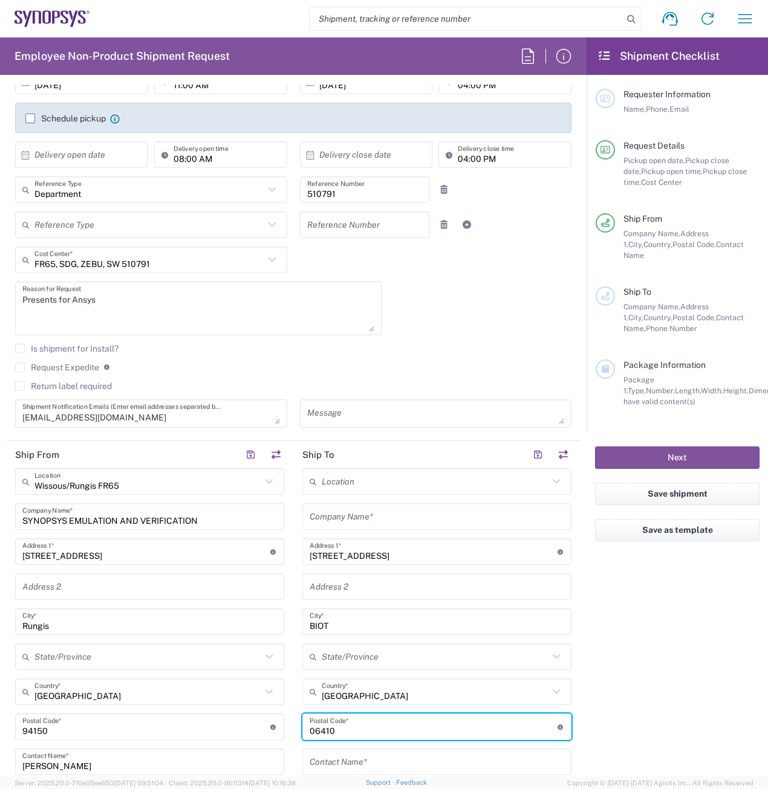
type input "06410"
click at [687, 708] on agx-form-checklist "Shipment Checklist Requester Information Name, Phone, Email Request Details Pic…" at bounding box center [676, 406] width 181 height 739
click at [689, 651] on agx-form-checklist "Shipment Checklist Requester Information Name, Phone, Email Request Details Pic…" at bounding box center [676, 406] width 181 height 739
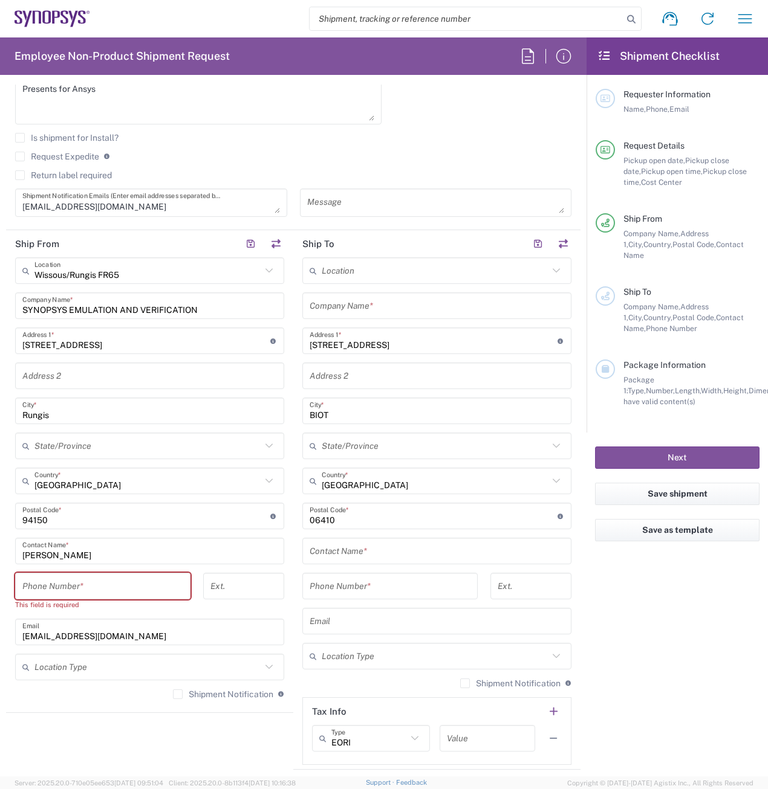
scroll to position [447, 0]
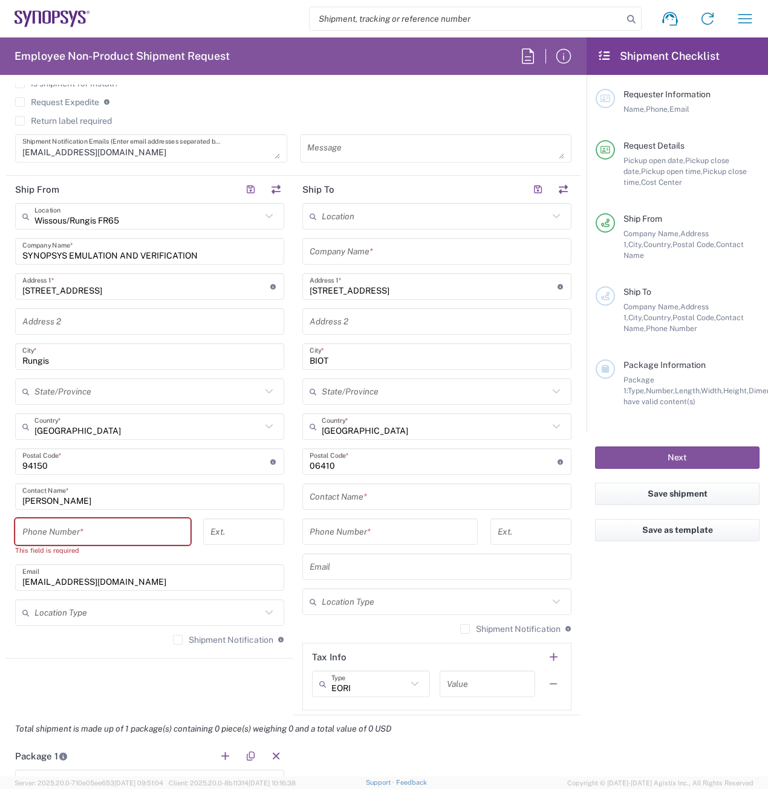
click at [78, 529] on input "tel" at bounding box center [102, 532] width 161 height 21
type input "0685251632"
type input "nabila.messalhi@synopsys.com"
type input "AMER/EU/India"
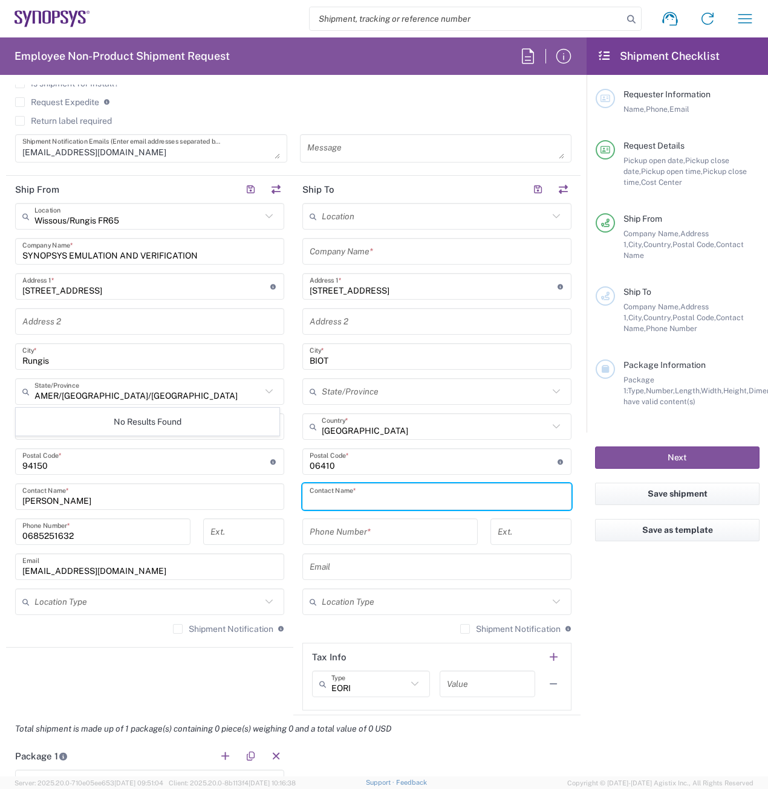
click at [346, 504] on input "text" at bounding box center [436, 497] width 254 height 21
type input "l"
type input "Laura Sanchez"
